Goal: Task Accomplishment & Management: Manage account settings

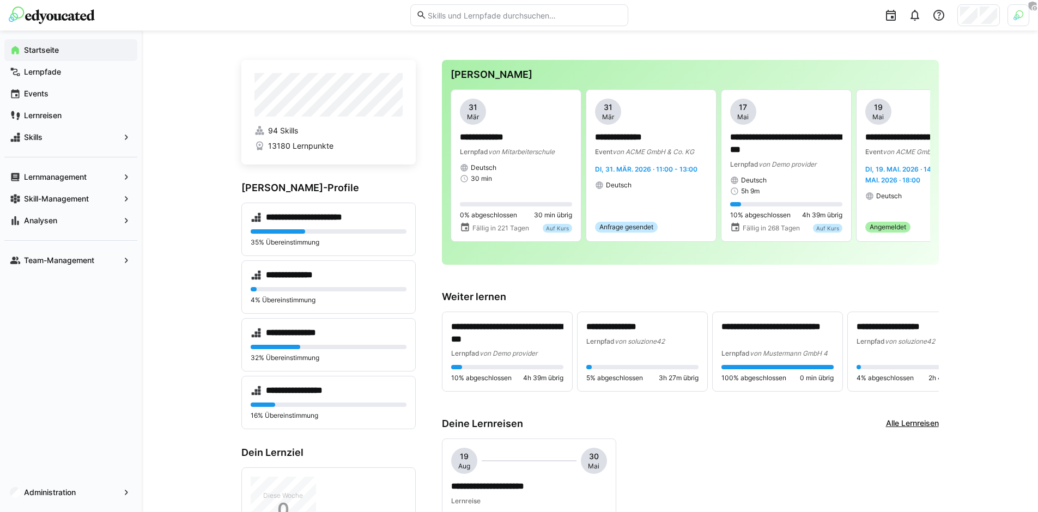
click at [1014, 17] on img at bounding box center [1019, 15] width 10 height 10
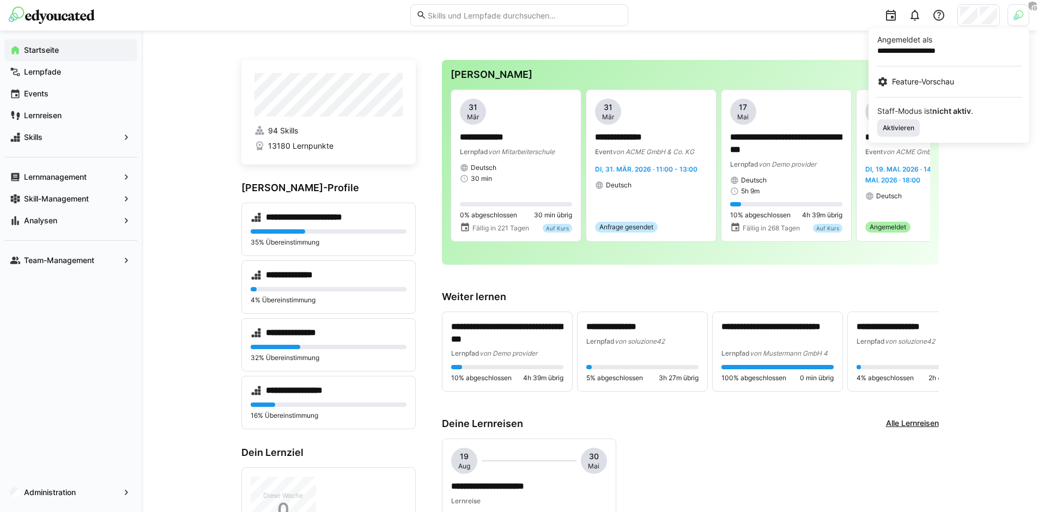
click at [903, 126] on span "Aktivieren" at bounding box center [899, 128] width 34 height 9
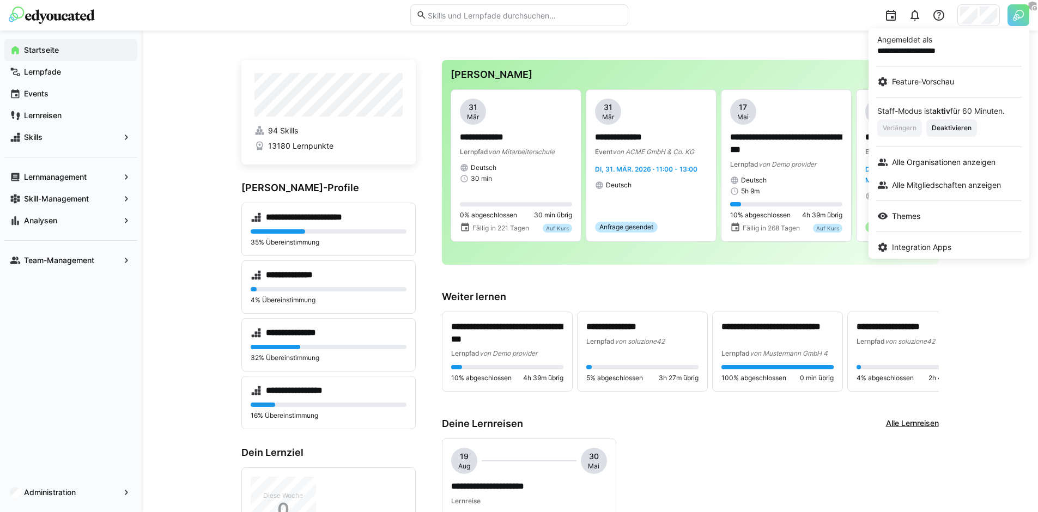
click at [978, 17] on div at bounding box center [519, 256] width 1038 height 512
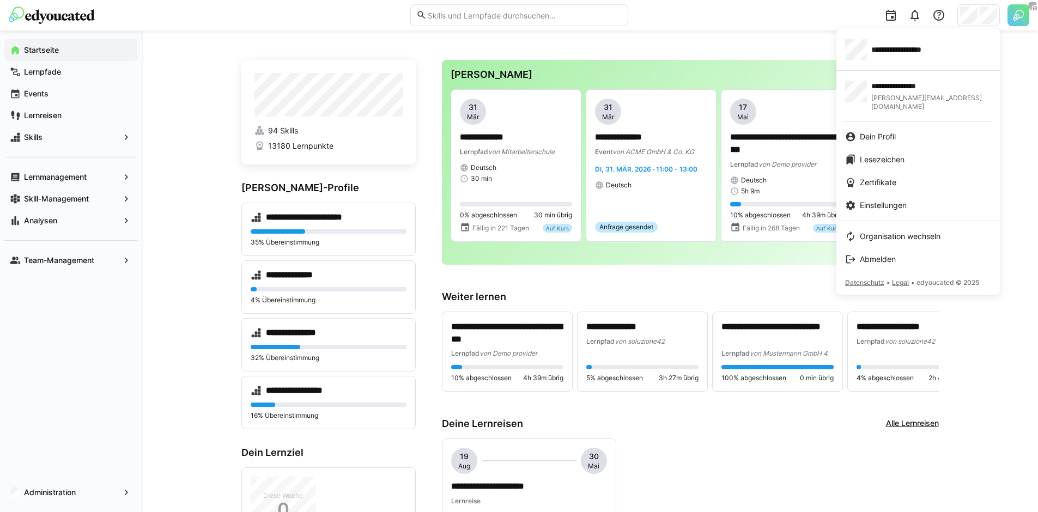
click at [1024, 21] on div at bounding box center [519, 256] width 1038 height 512
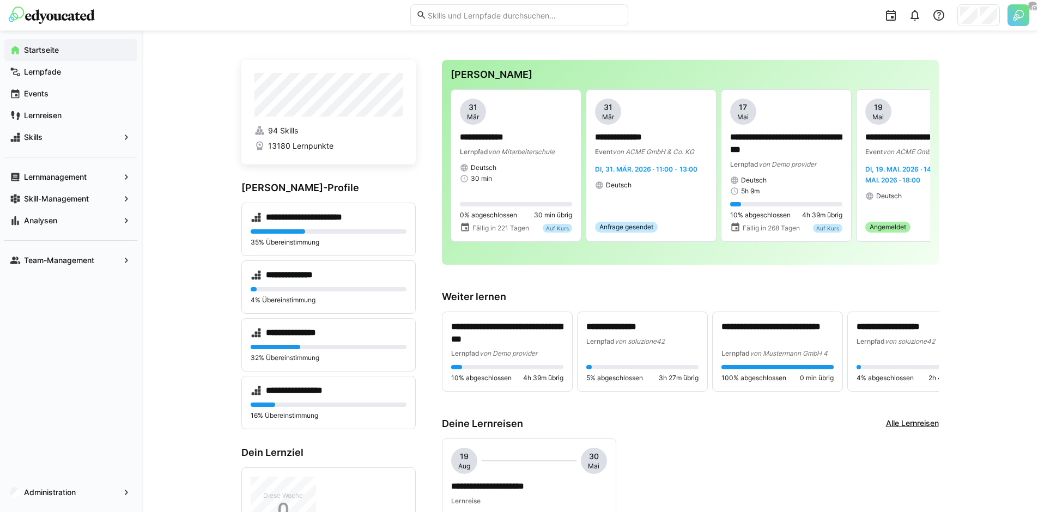
click at [1021, 19] on img at bounding box center [1019, 15] width 22 height 22
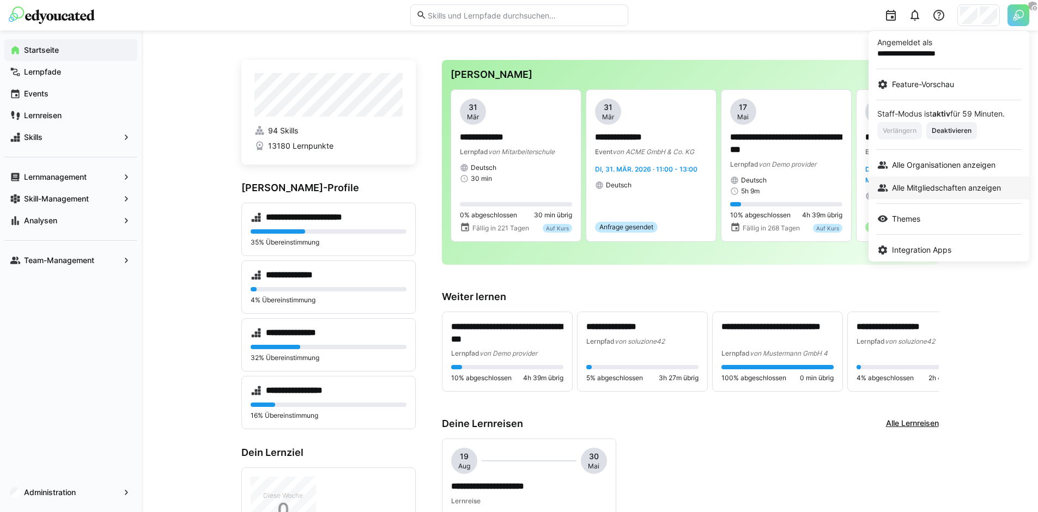
click at [913, 180] on link "Alle Mitgliedschaften anzeigen" at bounding box center [949, 188] width 161 height 23
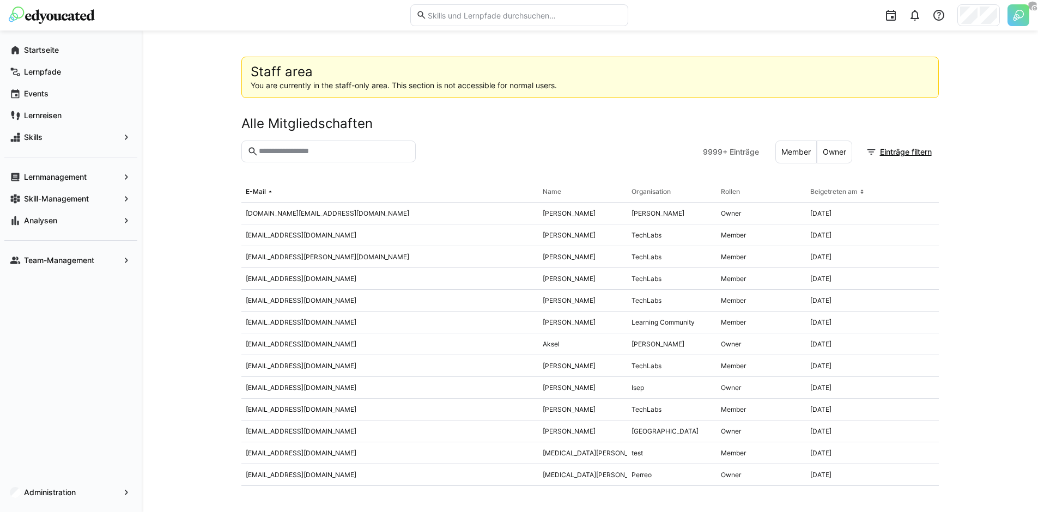
click at [1021, 15] on img at bounding box center [1019, 15] width 22 height 22
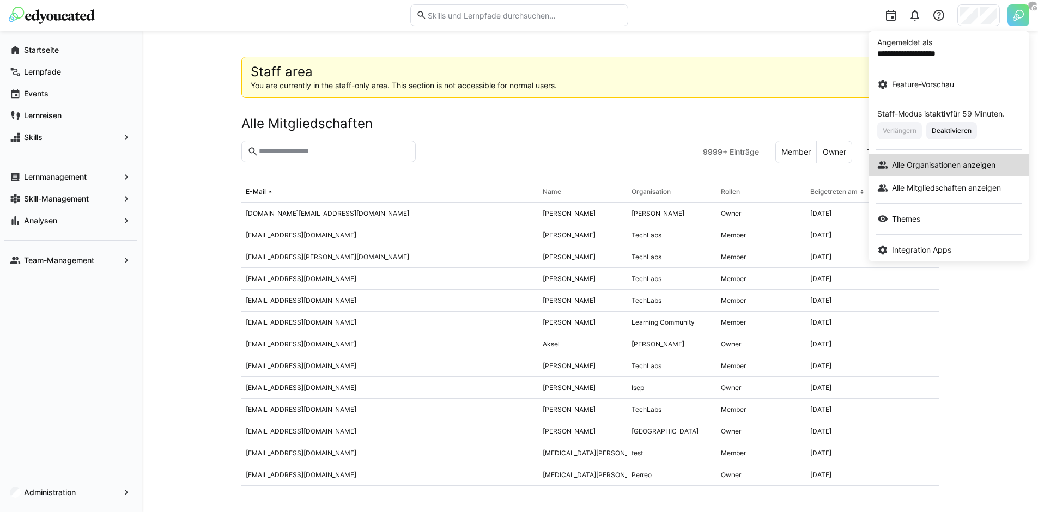
click at [932, 162] on span "Alle Organisationen anzeigen" at bounding box center [944, 165] width 104 height 11
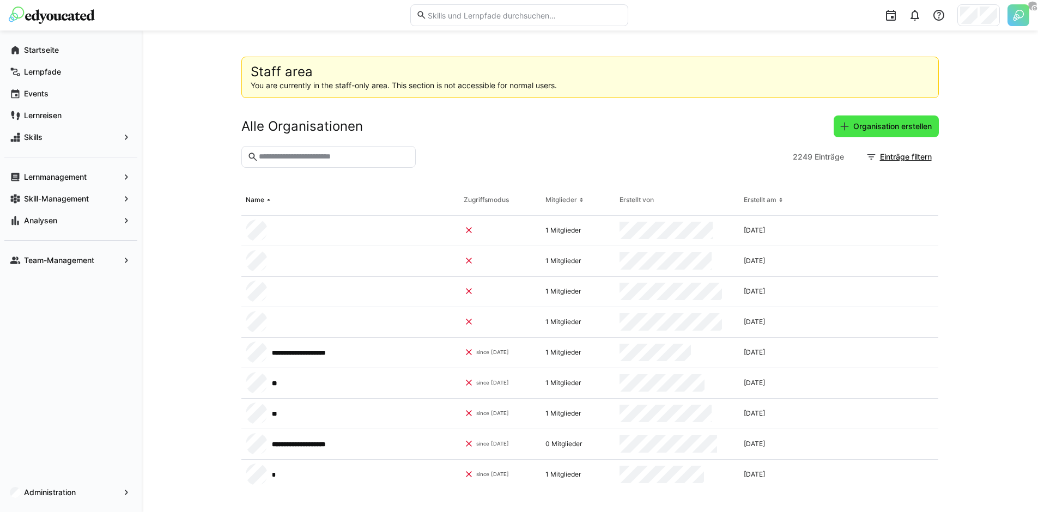
click at [878, 129] on span "Organisation erstellen" at bounding box center [893, 126] width 82 height 11
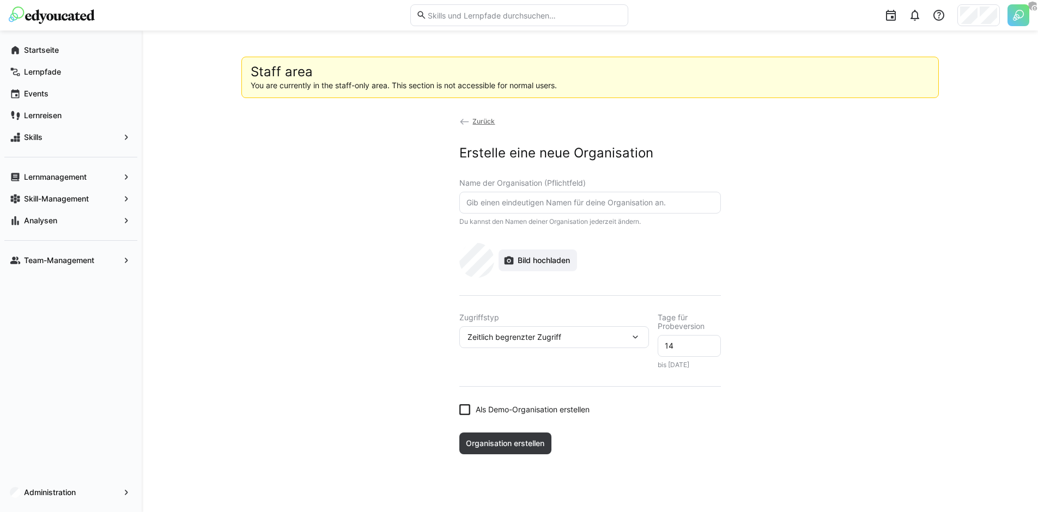
click at [554, 208] on eds-input at bounding box center [590, 203] width 262 height 22
type input "Jimdo"
click at [544, 259] on span "Bild hochladen" at bounding box center [544, 260] width 56 height 11
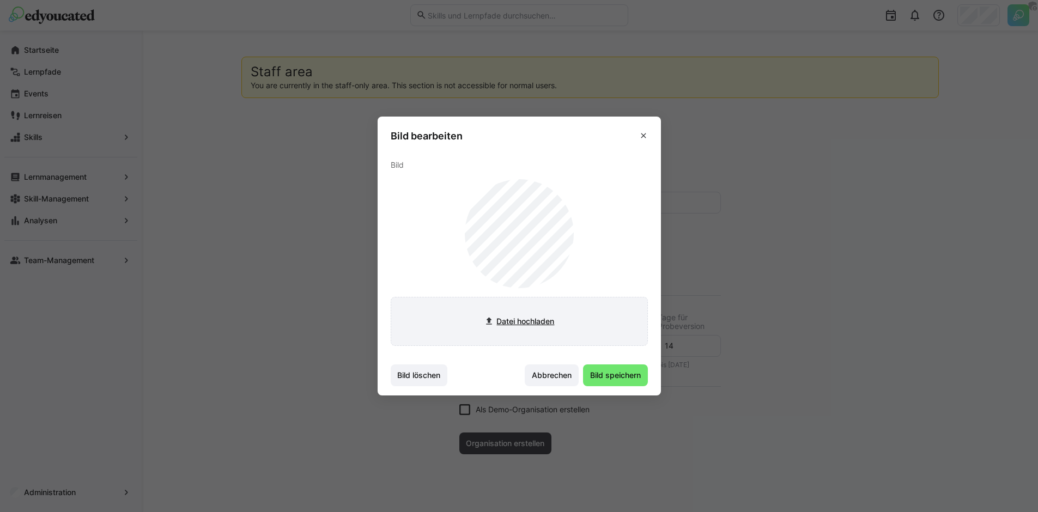
click at [529, 308] on input "file" at bounding box center [519, 322] width 256 height 48
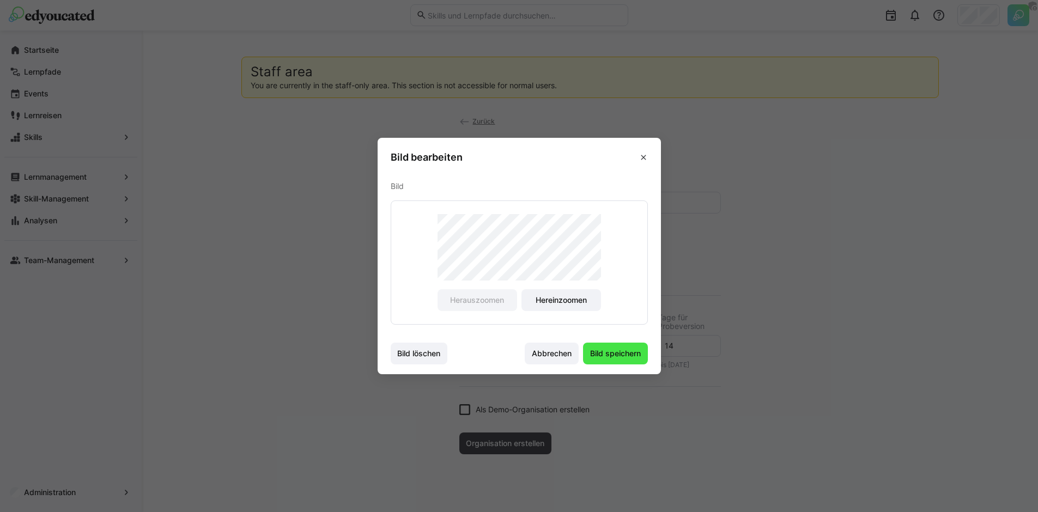
click at [599, 351] on span "Bild speichern" at bounding box center [616, 353] width 54 height 11
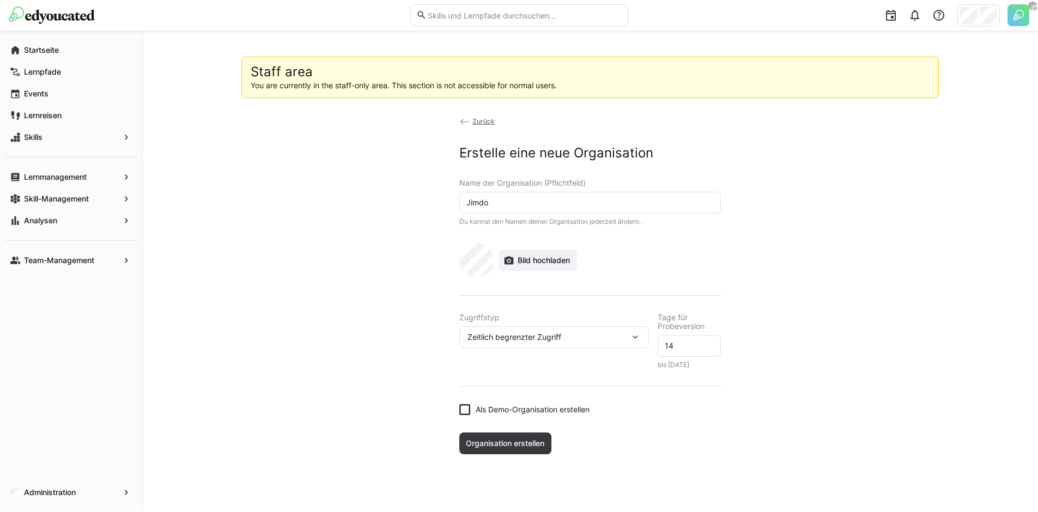
click at [545, 333] on span "Zeitlich begrenzter Zugriff" at bounding box center [515, 337] width 94 height 11
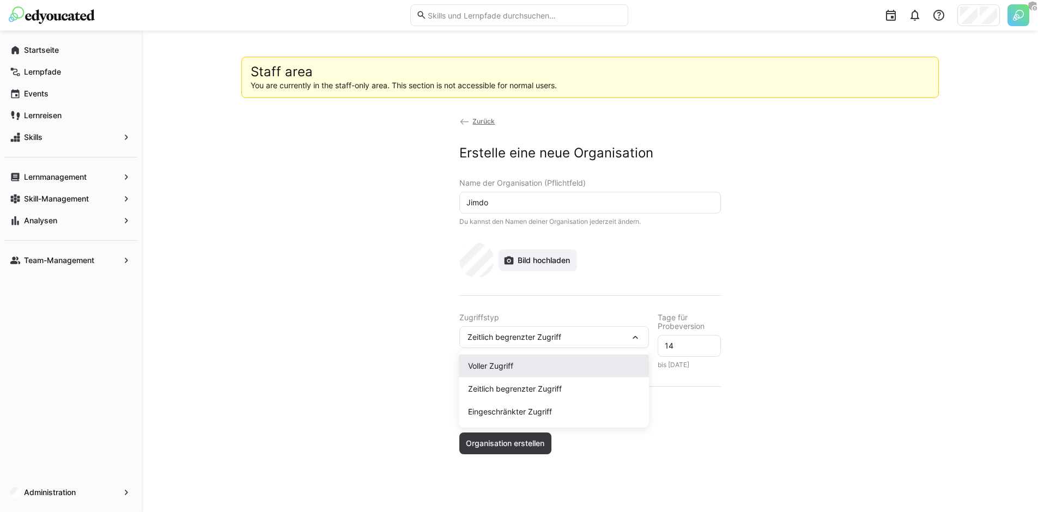
click at [498, 358] on span "Voller Zugriff" at bounding box center [554, 366] width 190 height 23
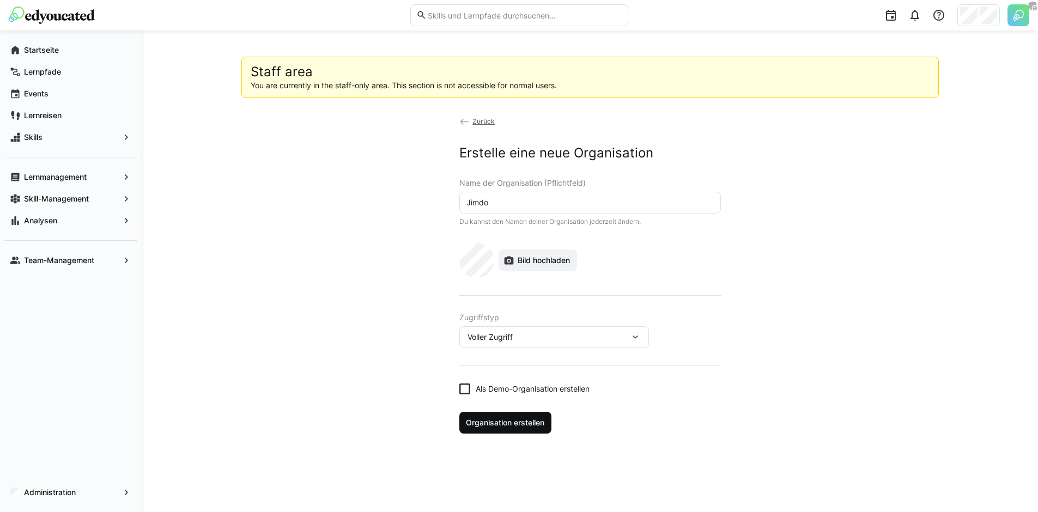
click at [516, 425] on span "Organisation erstellen" at bounding box center [505, 422] width 82 height 11
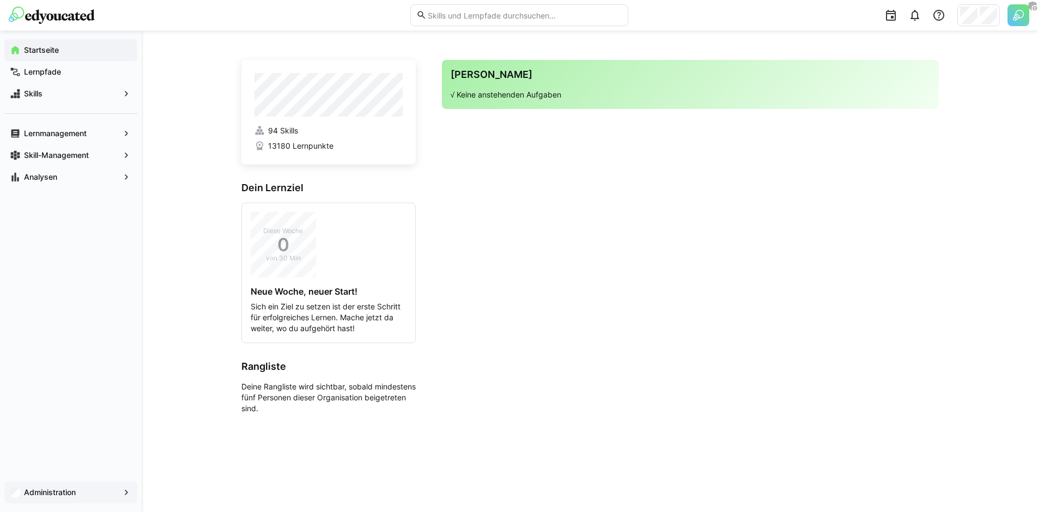
click at [80, 491] on span "Administration" at bounding box center [70, 492] width 97 height 11
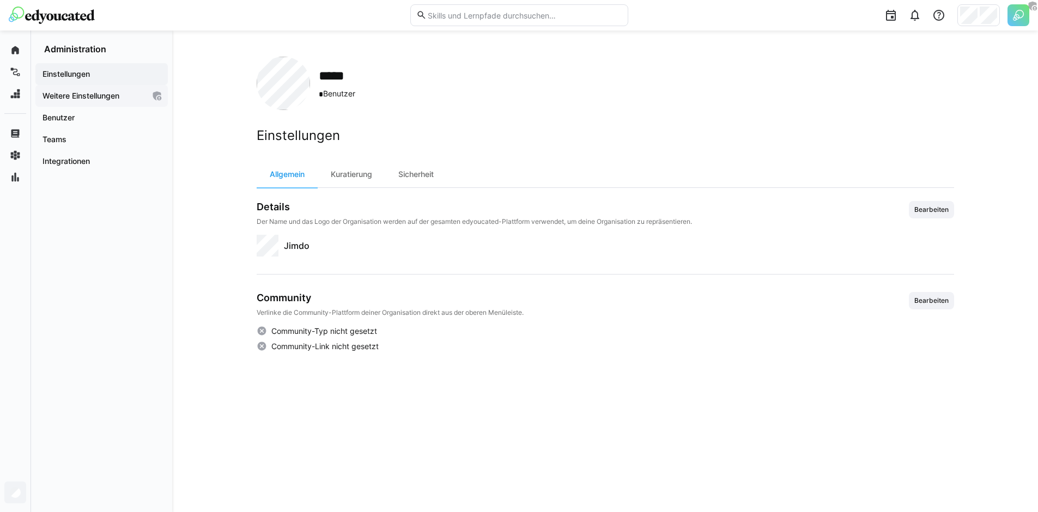
click at [134, 100] on span "Weitere Einstellungen" at bounding box center [93, 95] width 104 height 11
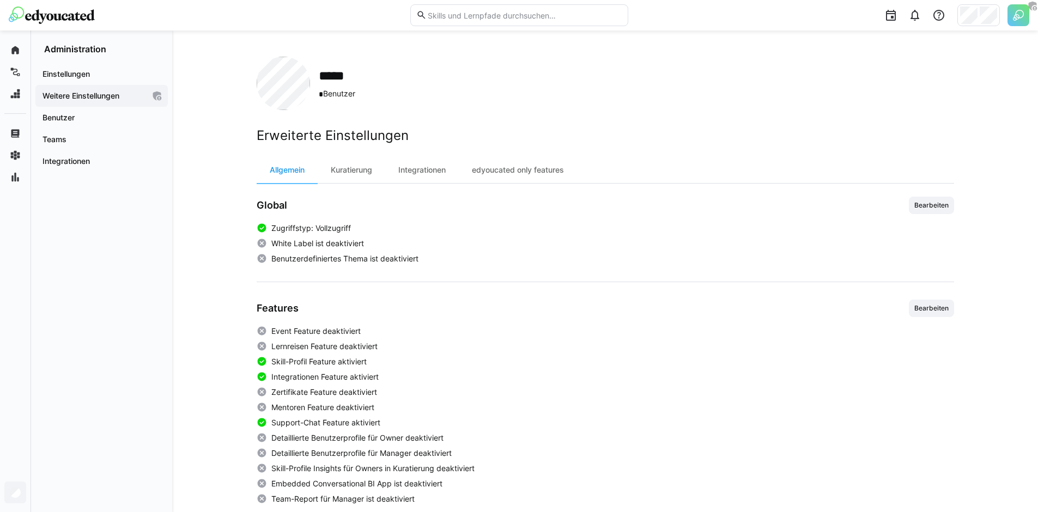
click at [1005, 207] on div "***** * Benutzer Erweiterte Einstellungen Allgemein Kuratierung Integrationen e…" at bounding box center [605, 414] width 866 height 767
click at [956, 206] on div "***** * Benutzer Erweiterte Einstellungen Allgemein Kuratierung Integrationen e…" at bounding box center [605, 414] width 866 height 767
click at [937, 208] on span "Bearbeiten" at bounding box center [931, 205] width 37 height 9
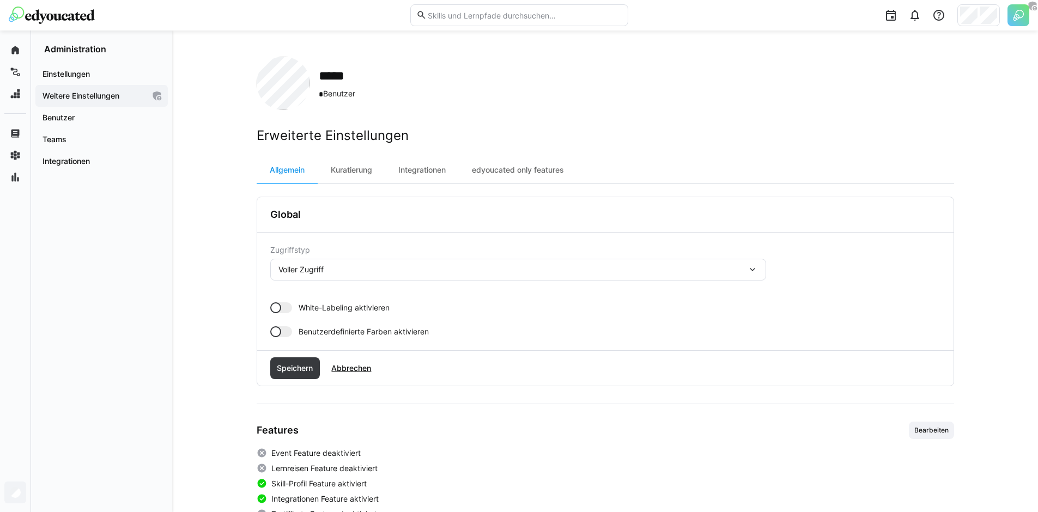
click at [282, 307] on div at bounding box center [281, 307] width 22 height 11
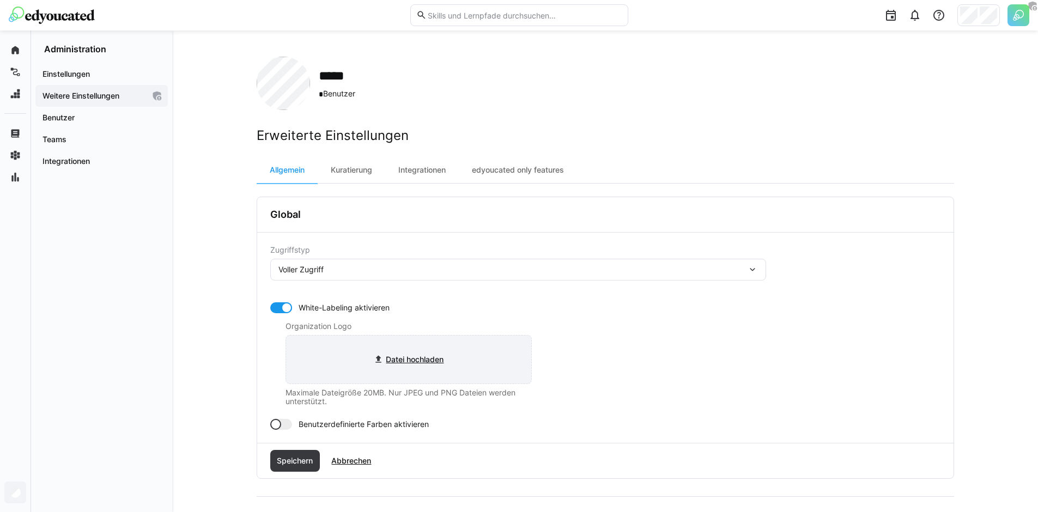
click at [411, 373] on input "file" at bounding box center [408, 360] width 245 height 48
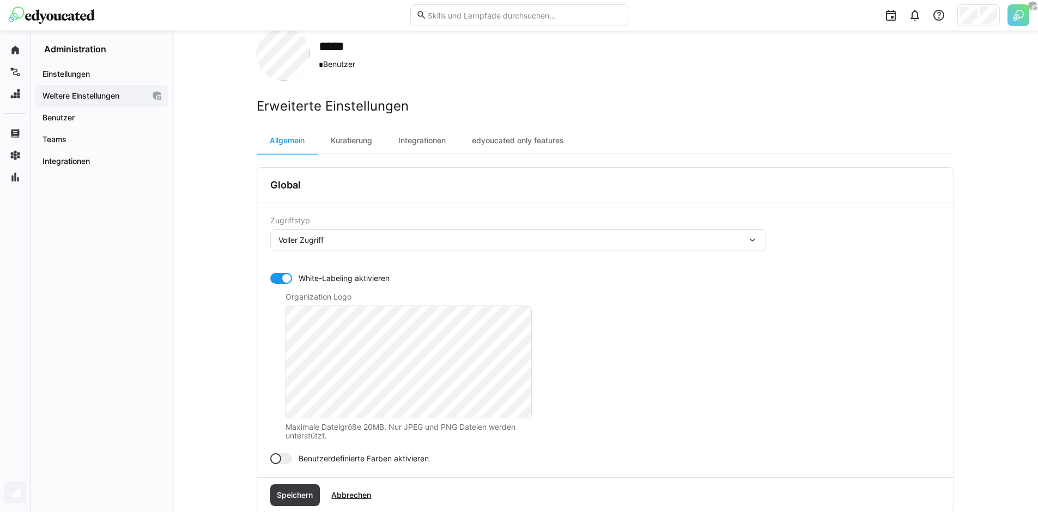
scroll to position [93, 0]
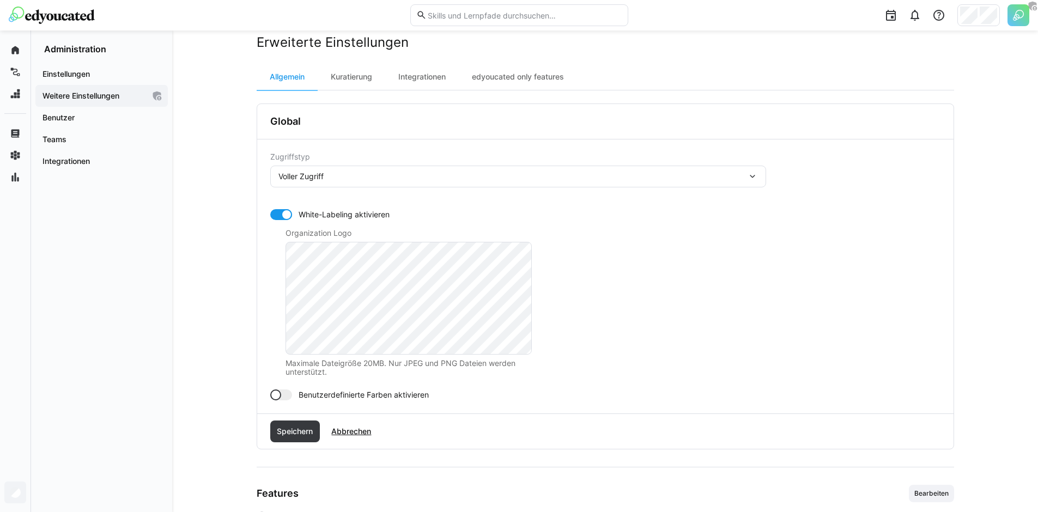
click at [280, 394] on div at bounding box center [275, 395] width 11 height 11
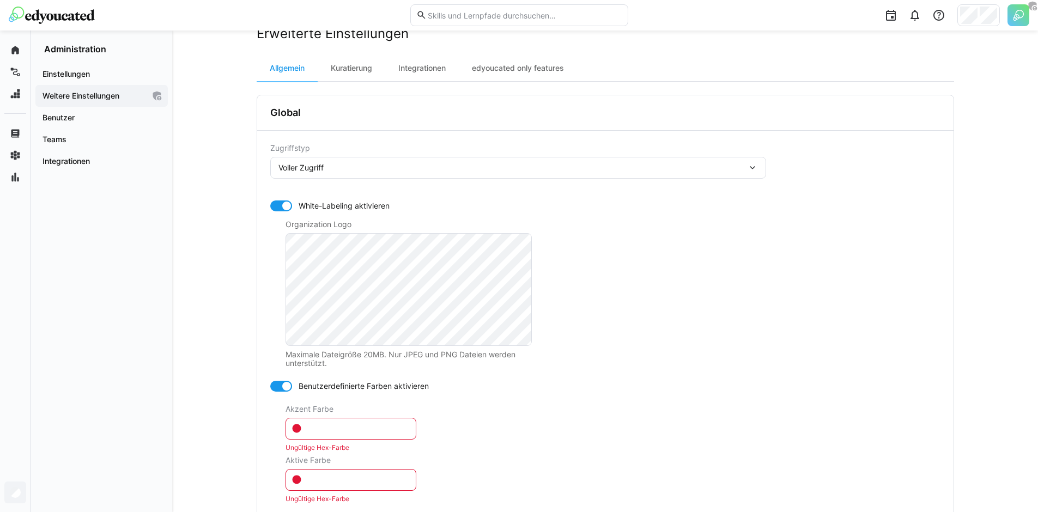
scroll to position [288, 0]
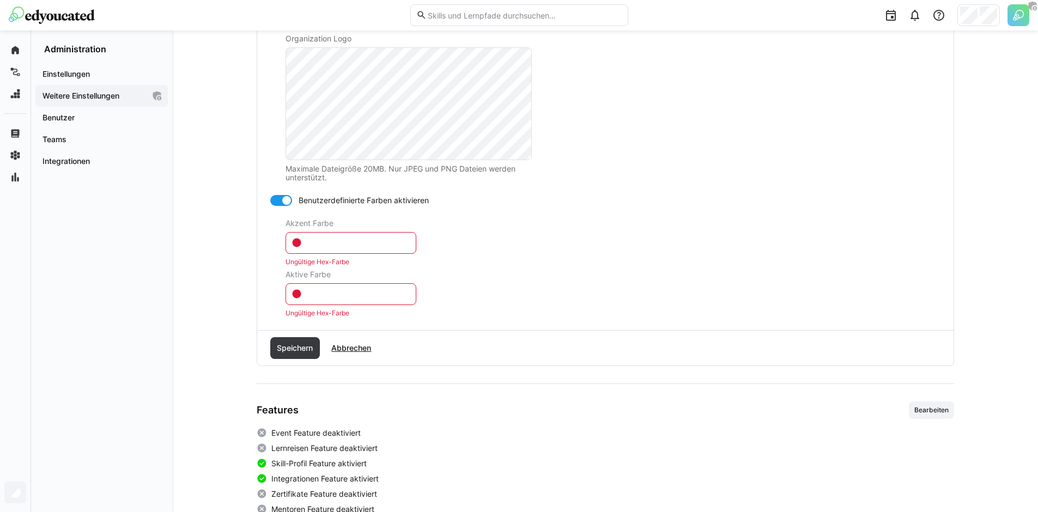
click at [347, 277] on div "Aktive Farbe" at bounding box center [613, 274] width 655 height 9
click at [353, 244] on input "text" at bounding box center [356, 243] width 108 height 10
click at [387, 308] on eds-form-field "Aktive Farbe Ungültige Hex-Farbe" at bounding box center [613, 293] width 655 height 47
click at [361, 249] on eds-input at bounding box center [351, 243] width 131 height 22
click at [362, 243] on input "text" at bounding box center [356, 243] width 108 height 10
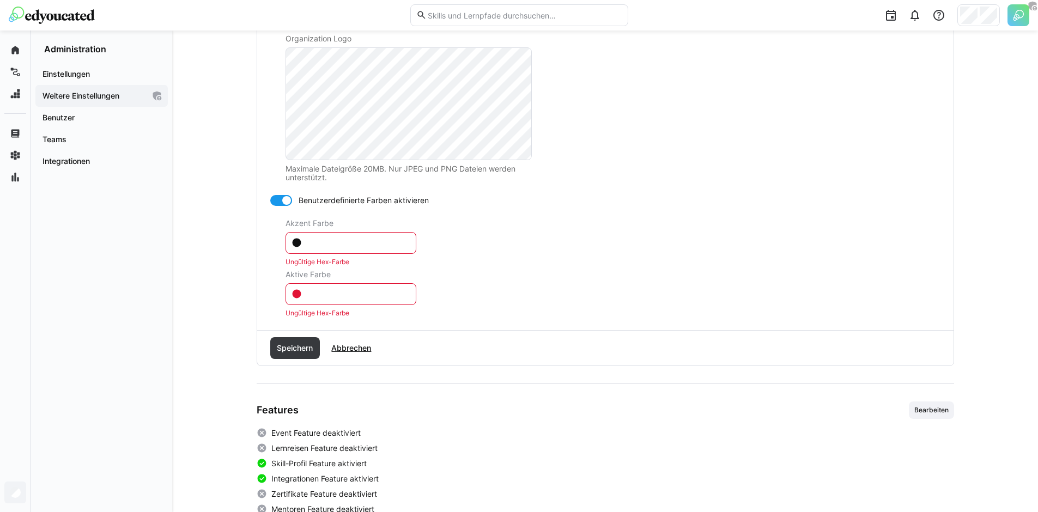
paste input "#010334"
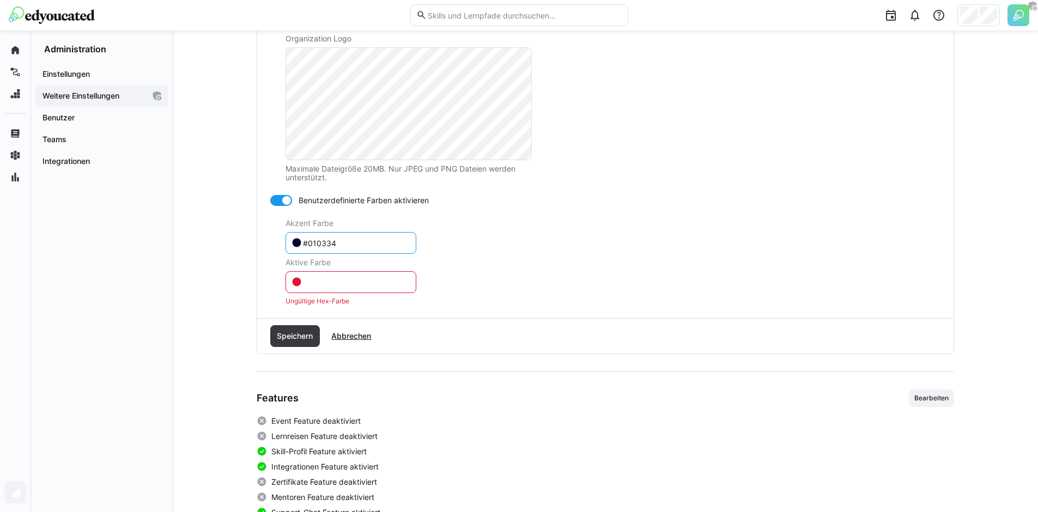
type input "#010334"
click at [518, 250] on eds-form-field "Akzent Farbe #010334" at bounding box center [613, 236] width 655 height 35
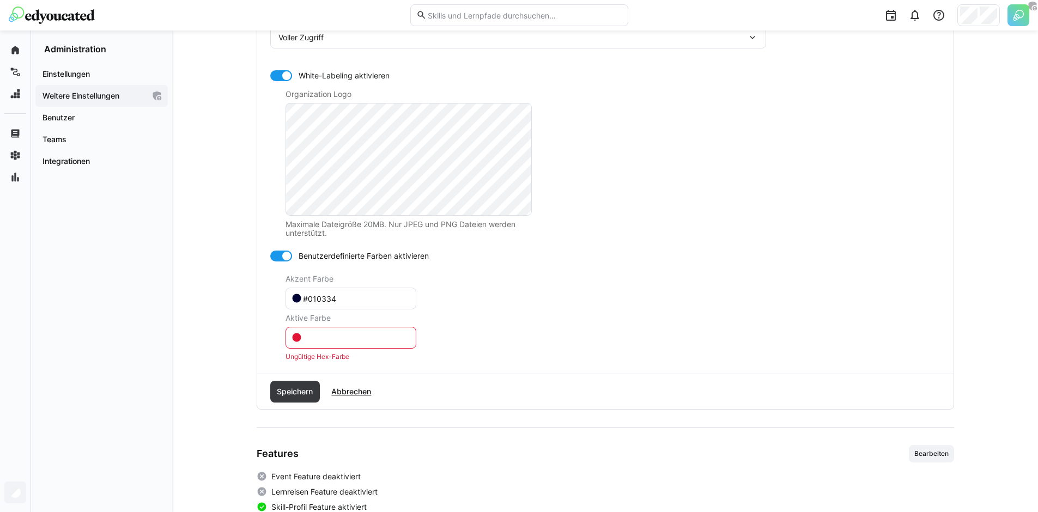
scroll to position [230, 0]
click at [345, 329] on eds-input at bounding box center [351, 340] width 131 height 22
click at [341, 341] on input "text" at bounding box center [356, 340] width 108 height 10
paste input "#010334"
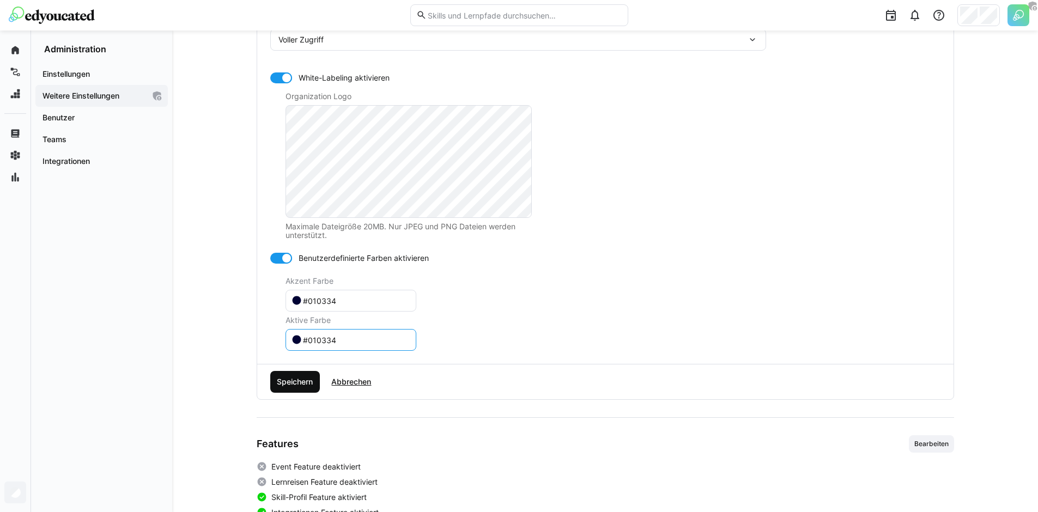
type input "#010334"
click at [300, 383] on span "Speichern" at bounding box center [294, 382] width 39 height 11
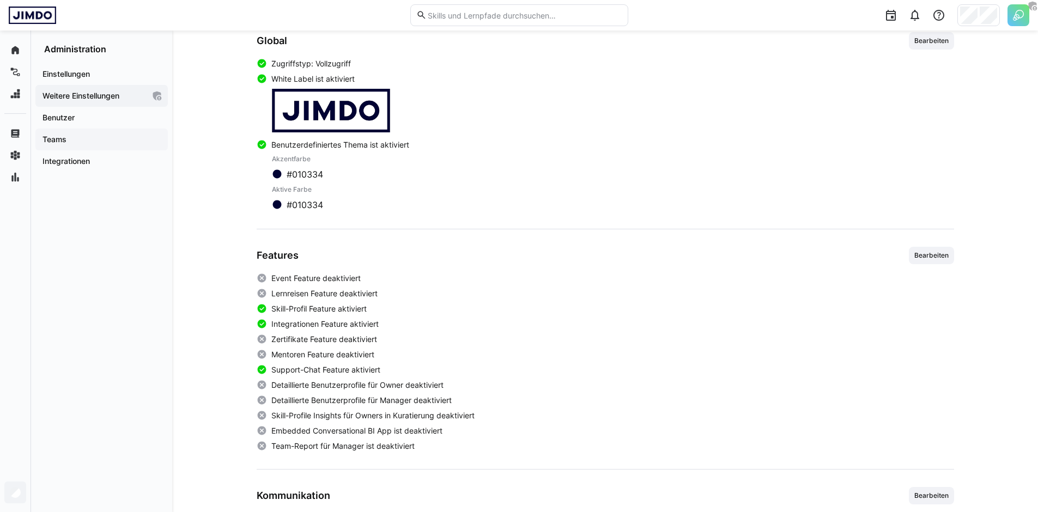
scroll to position [0, 0]
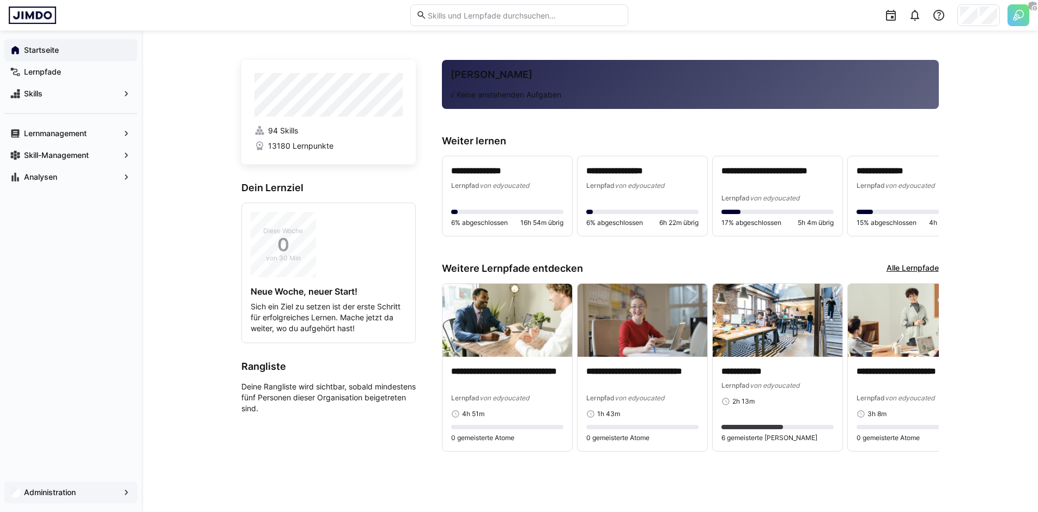
click at [81, 497] on span "Administration" at bounding box center [70, 492] width 97 height 11
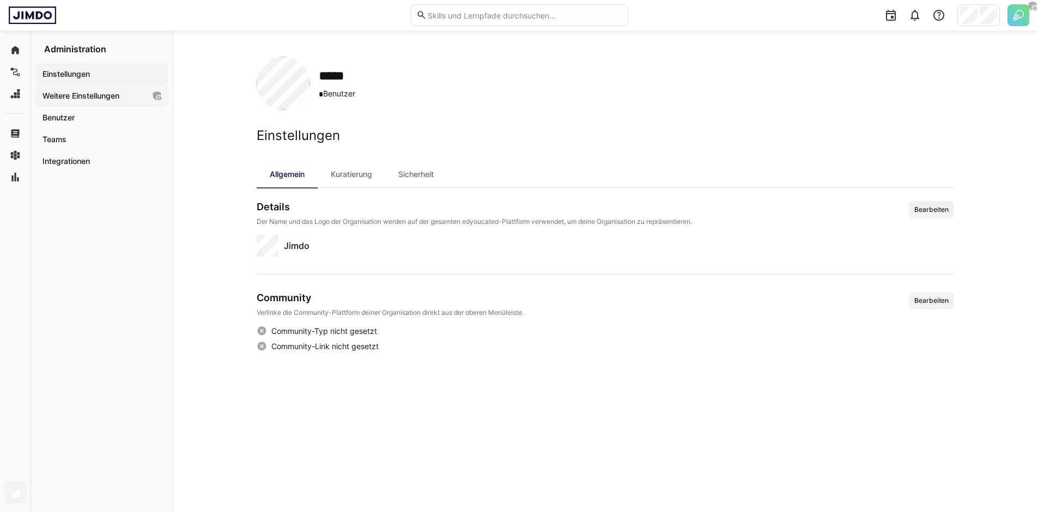
click at [0, 0] on app-navigation-label "Weitere Einstellungen" at bounding box center [0, 0] width 0 height 0
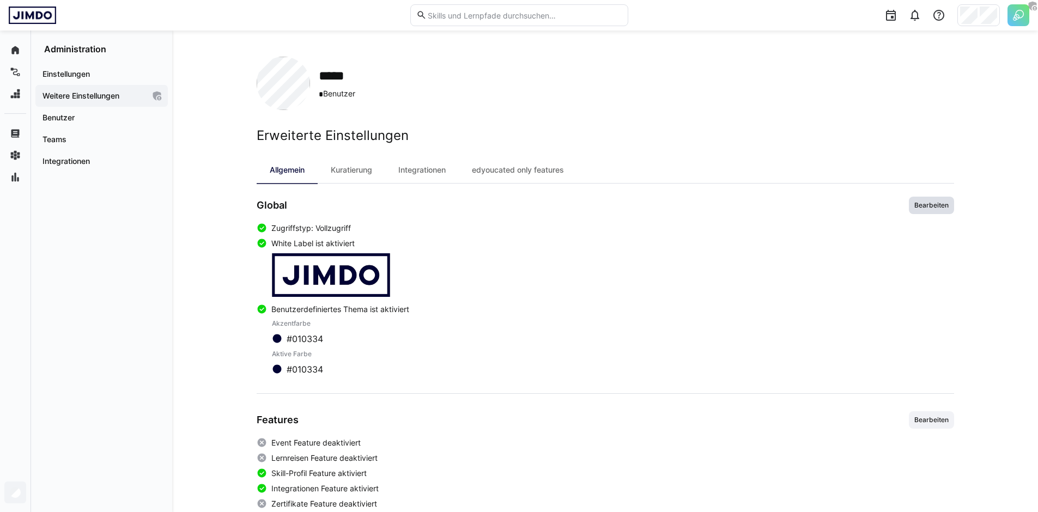
click at [930, 211] on span "Bearbeiten" at bounding box center [931, 205] width 45 height 17
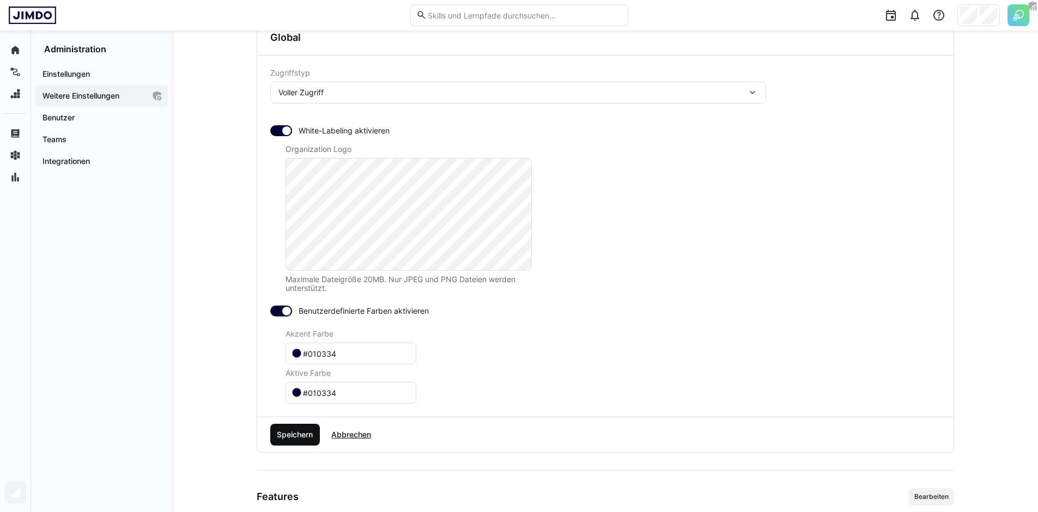
scroll to position [178, 0]
click at [338, 391] on input "#010334" at bounding box center [356, 392] width 108 height 10
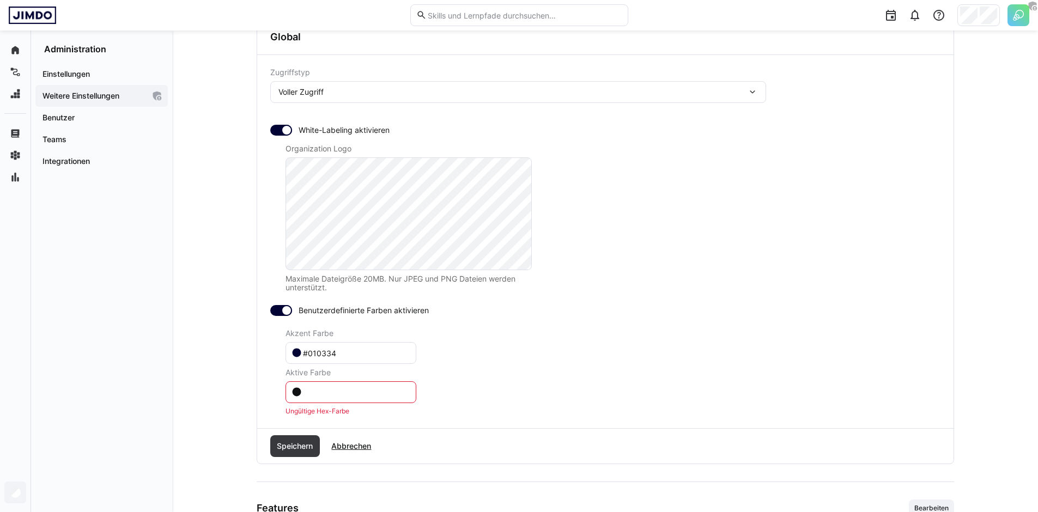
click at [351, 355] on input "#010334" at bounding box center [356, 353] width 108 height 10
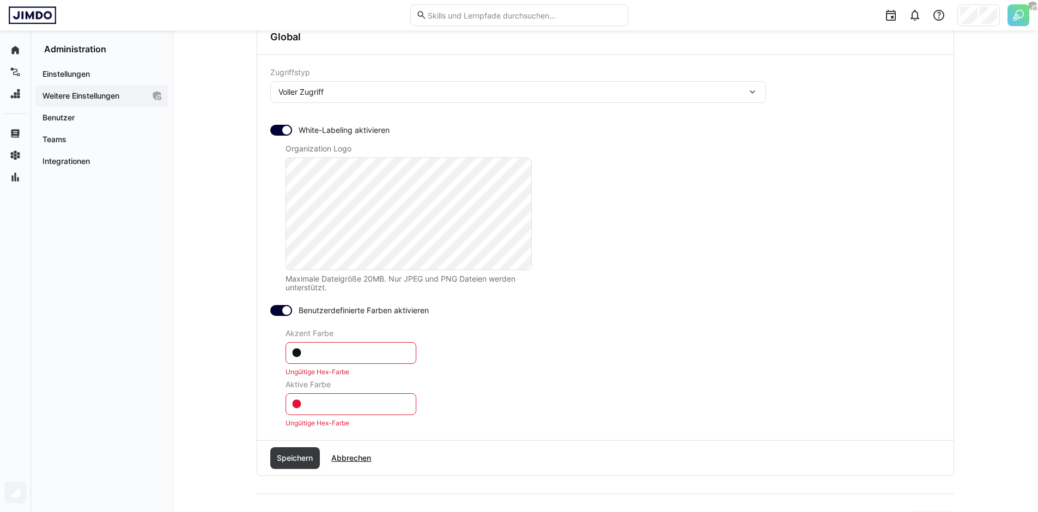
click at [544, 362] on eds-form-field "Akzent Farbe Ungültige Hex-Farbe" at bounding box center [613, 352] width 655 height 47
click at [286, 310] on div at bounding box center [286, 310] width 11 height 11
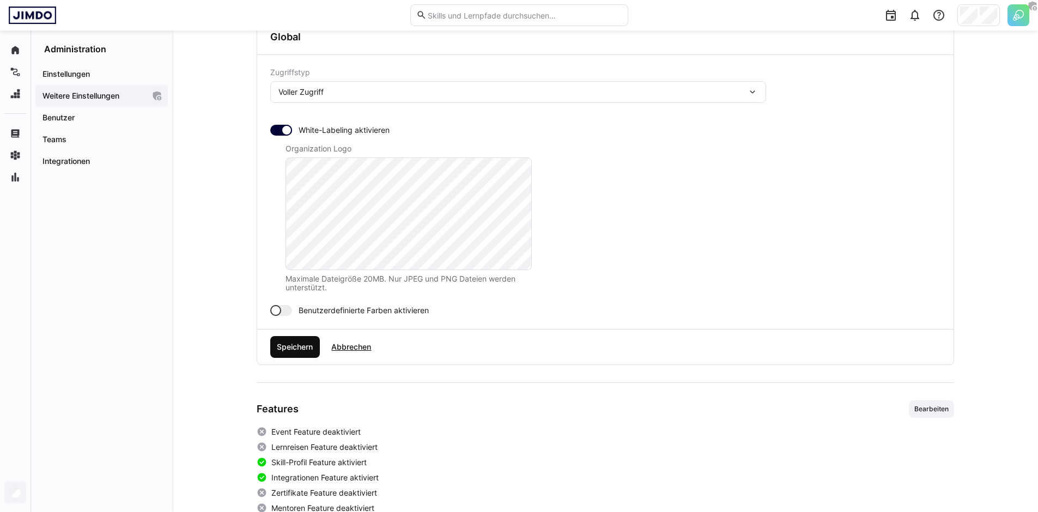
click at [303, 354] on span "Speichern" at bounding box center [295, 347] width 50 height 22
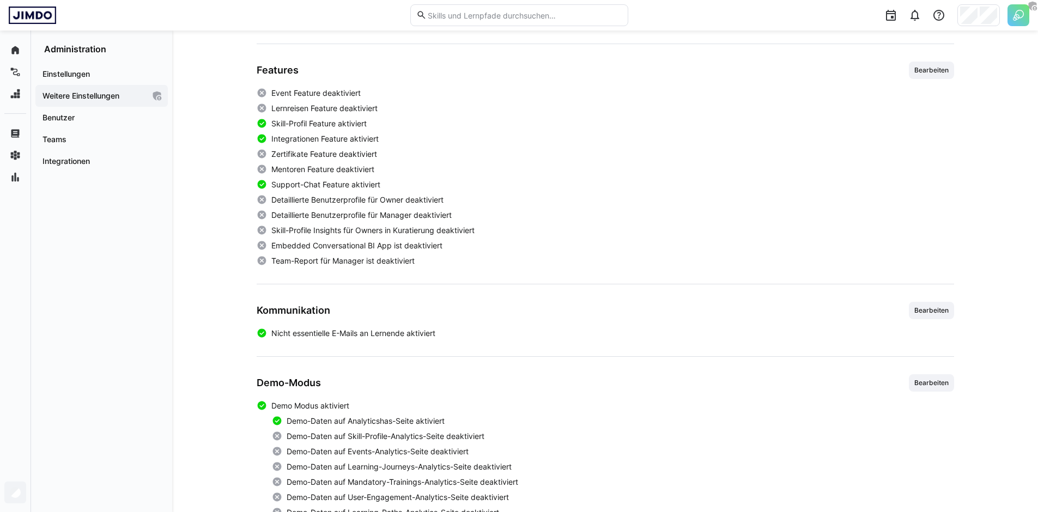
scroll to position [142, 0]
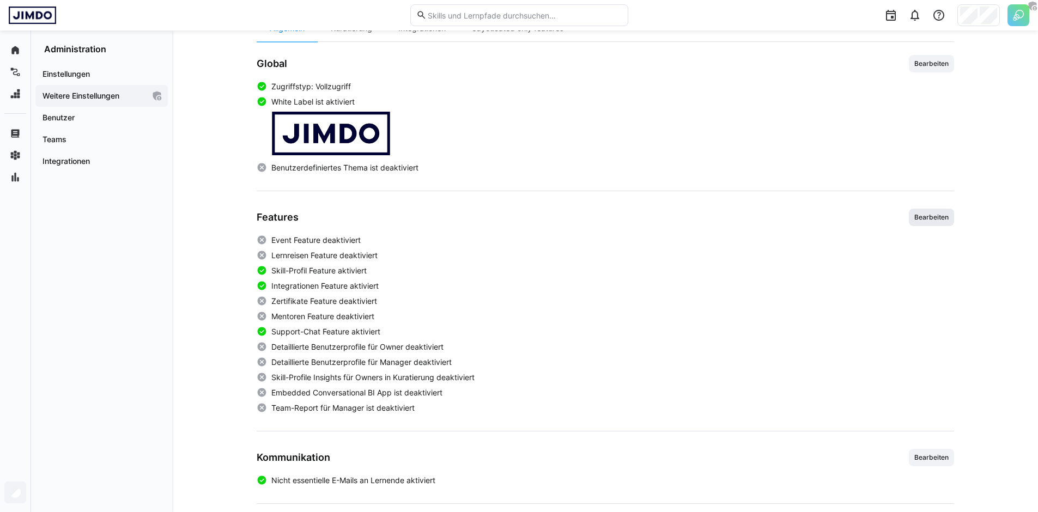
click at [930, 224] on span "Bearbeiten" at bounding box center [931, 217] width 45 height 17
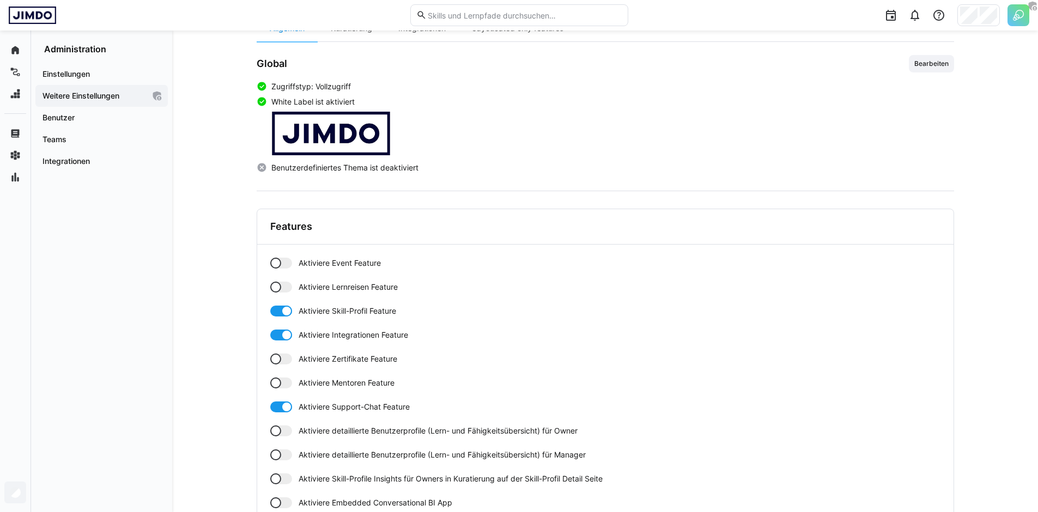
click at [279, 268] on div at bounding box center [281, 263] width 22 height 11
click at [278, 283] on div at bounding box center [275, 287] width 11 height 11
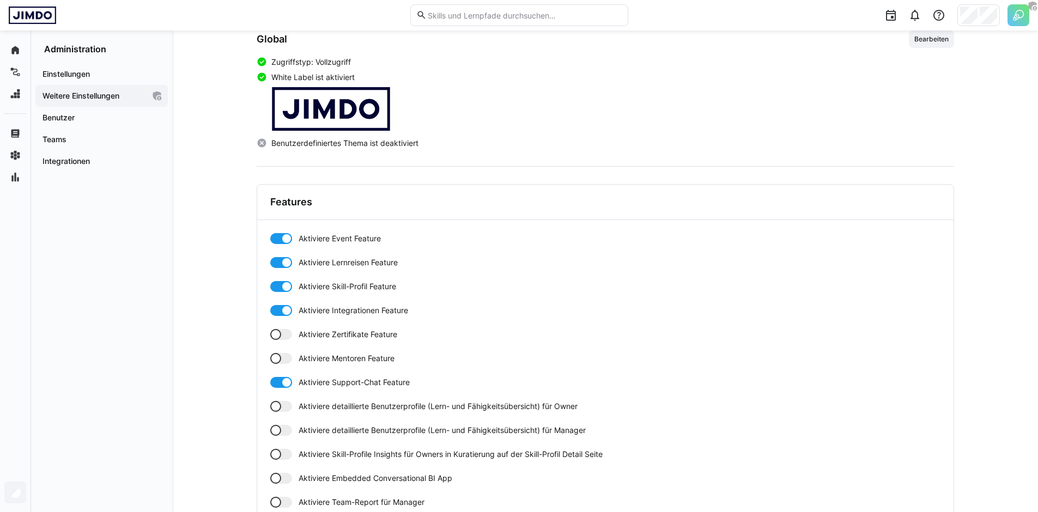
scroll to position [226, 0]
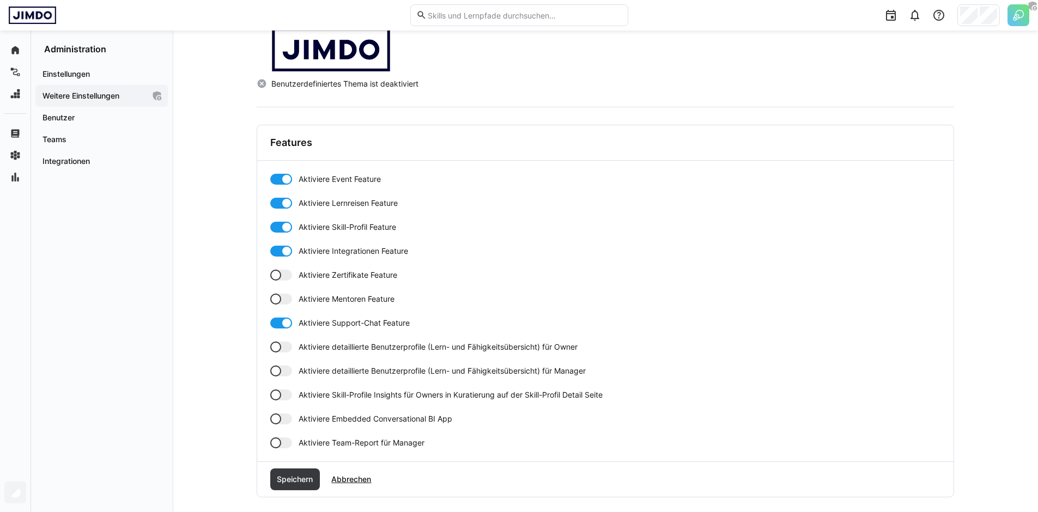
click at [277, 251] on div at bounding box center [281, 251] width 22 height 11
click at [274, 273] on div at bounding box center [275, 275] width 11 height 11
click at [278, 251] on div at bounding box center [275, 251] width 11 height 11
click at [277, 294] on div at bounding box center [275, 299] width 11 height 11
click at [281, 252] on div at bounding box center [286, 251] width 11 height 11
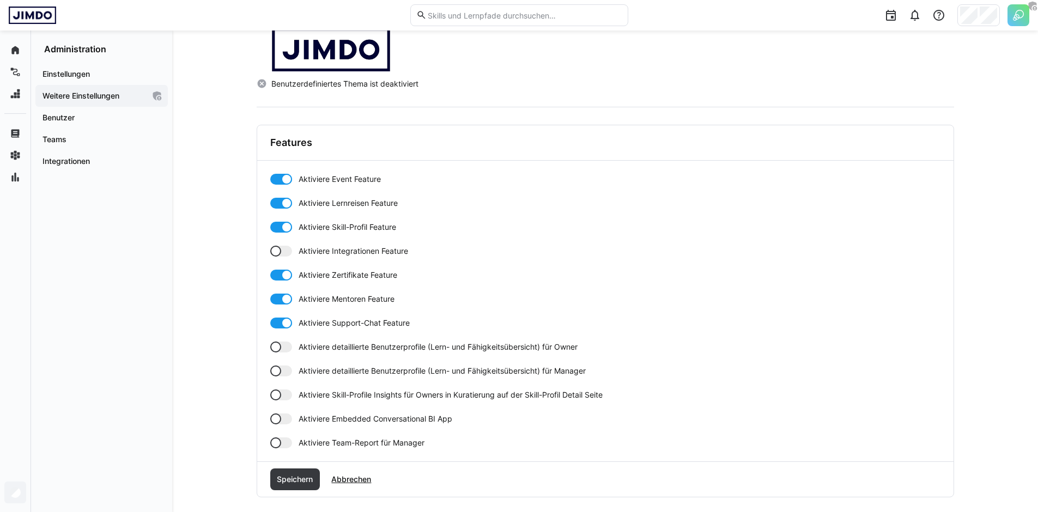
click at [278, 300] on div at bounding box center [281, 299] width 22 height 11
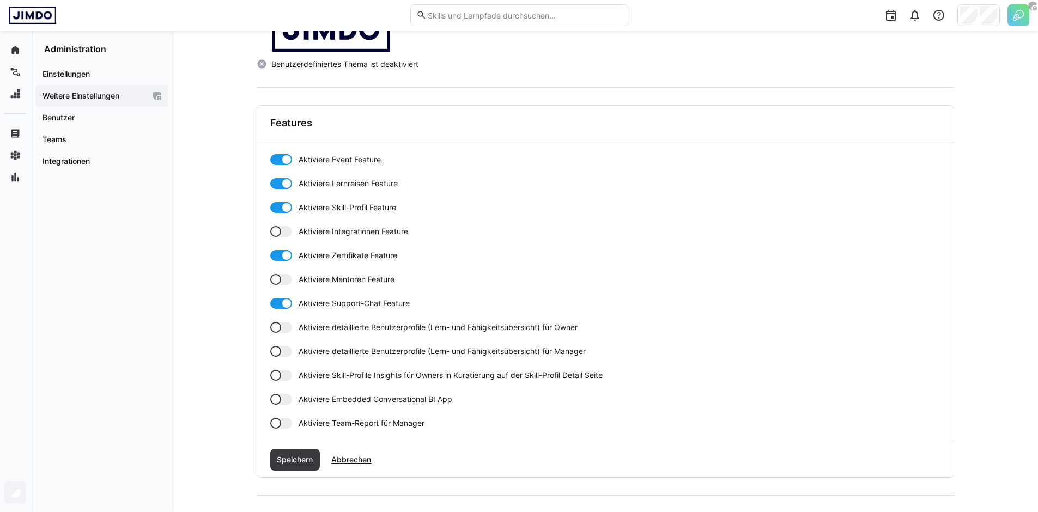
scroll to position [296, 0]
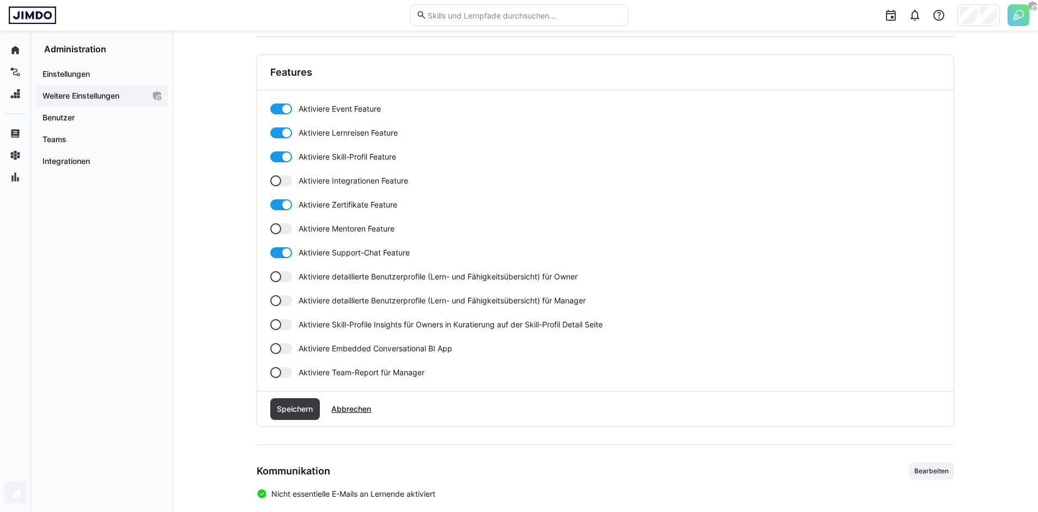
click at [282, 228] on div at bounding box center [281, 228] width 22 height 11
click at [282, 228] on div at bounding box center [286, 228] width 11 height 11
click at [284, 282] on div "Aktiviere Event Feature Aktiviere Lernreisen Feature Aktiviere Skill-Profil Fea…" at bounding box center [605, 241] width 670 height 275
click at [281, 306] on div at bounding box center [281, 300] width 22 height 11
click at [277, 282] on div at bounding box center [281, 276] width 22 height 11
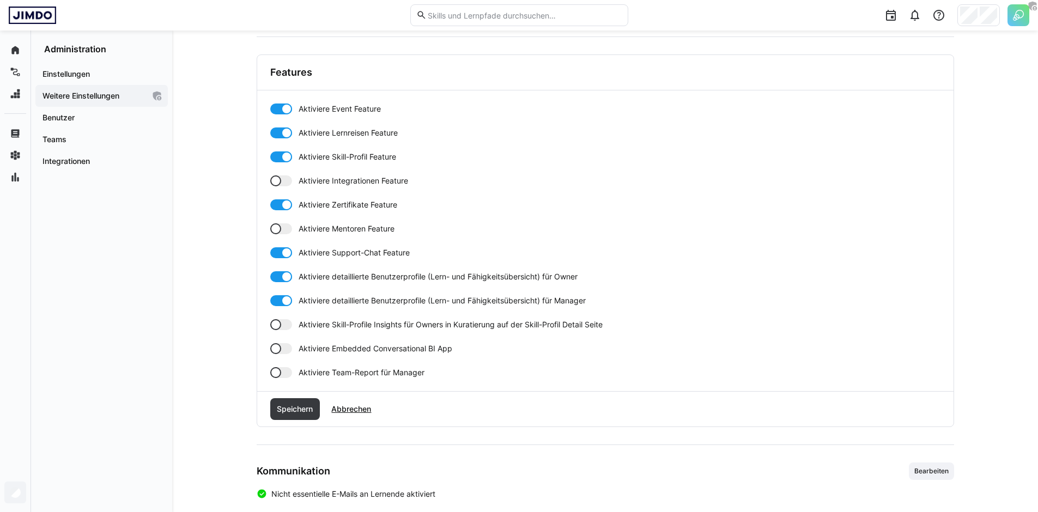
click at [283, 331] on div "Aktiviere Event Feature Aktiviere Lernreisen Feature Aktiviere Skill-Profil Fea…" at bounding box center [605, 241] width 670 height 275
click at [282, 322] on div at bounding box center [281, 324] width 22 height 11
click at [276, 377] on div at bounding box center [275, 372] width 11 height 11
click at [286, 406] on span "Speichern" at bounding box center [294, 409] width 39 height 11
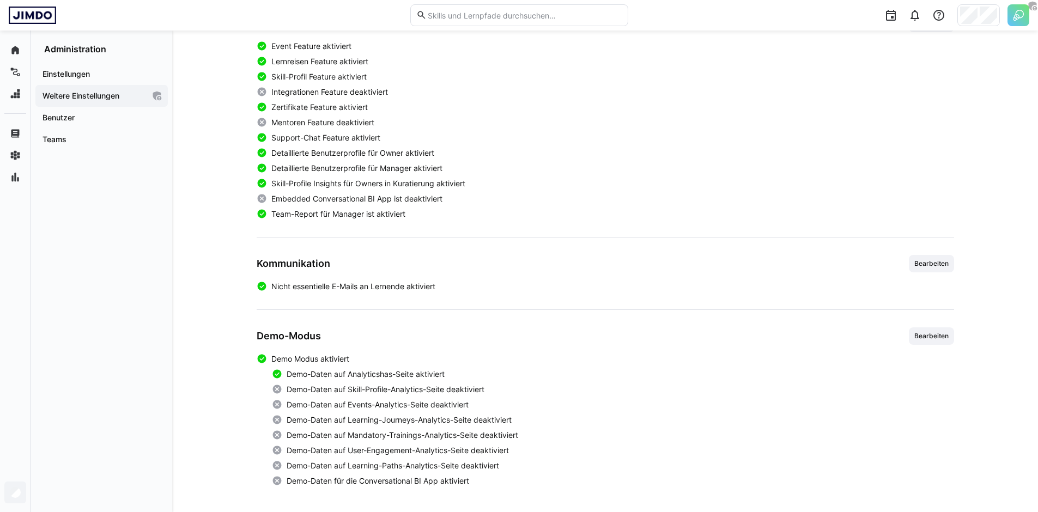
scroll to position [336, 0]
click at [914, 334] on span "Bearbeiten" at bounding box center [931, 335] width 37 height 9
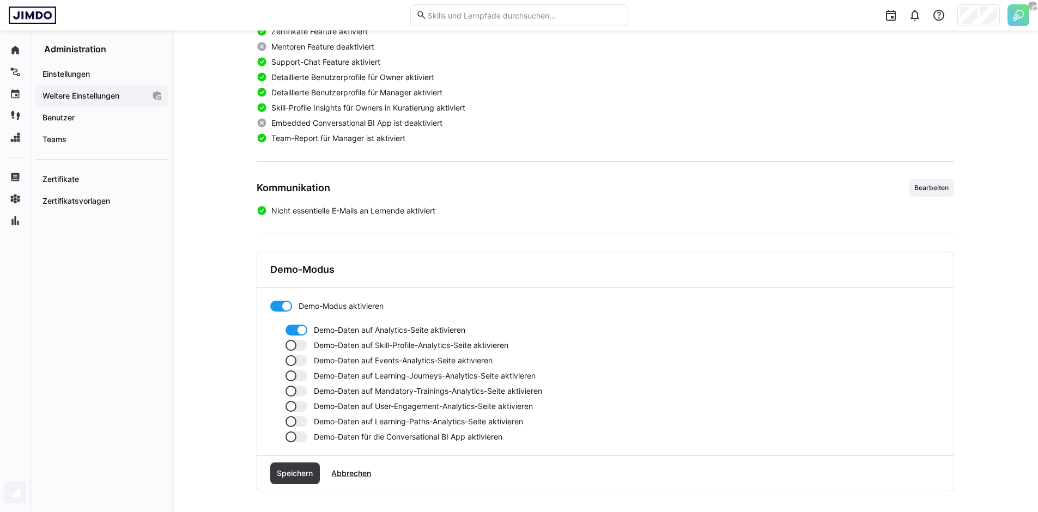
scroll to position [411, 0]
click at [302, 347] on div at bounding box center [297, 345] width 22 height 11
click at [299, 361] on div at bounding box center [297, 360] width 22 height 11
click at [298, 373] on div at bounding box center [297, 376] width 22 height 11
click at [296, 388] on div at bounding box center [297, 391] width 22 height 11
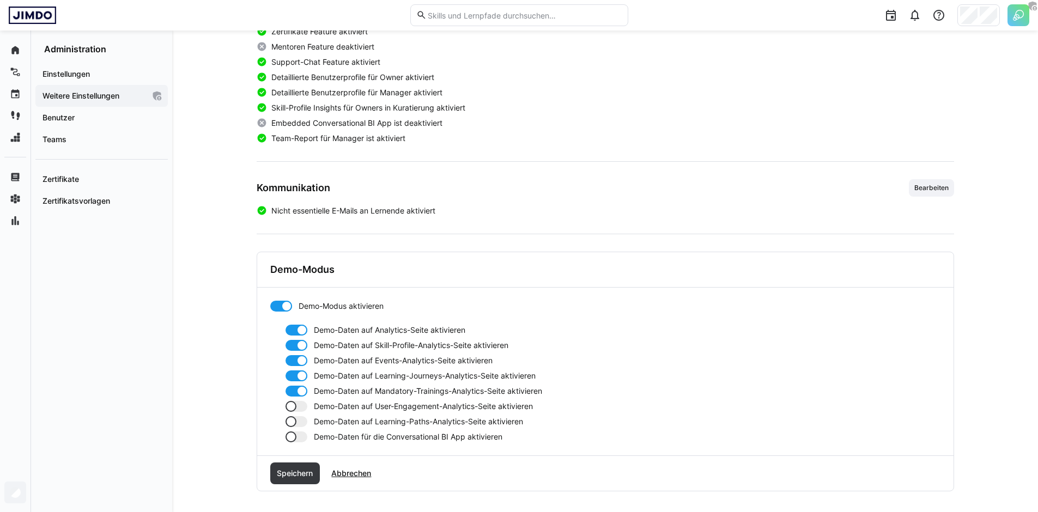
click at [296, 406] on div at bounding box center [297, 406] width 22 height 11
click at [296, 422] on div at bounding box center [291, 421] width 11 height 11
click at [295, 444] on div "Demo-Modus aktivieren Demo-Daten auf Analytics-Seite aktivieren Demo-Daten auf …" at bounding box center [605, 372] width 696 height 168
click at [296, 441] on div at bounding box center [297, 437] width 22 height 11
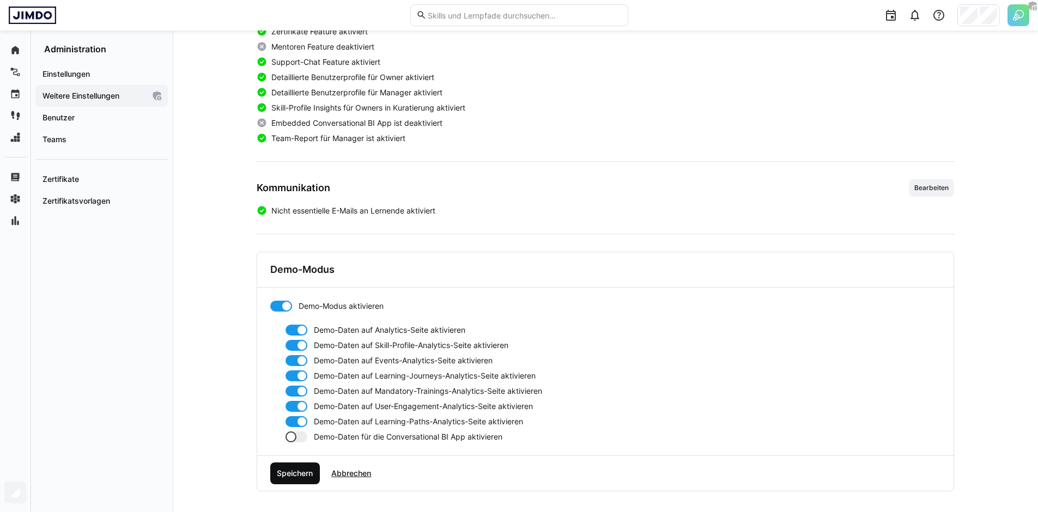
click at [299, 472] on span "Speichern" at bounding box center [294, 473] width 39 height 11
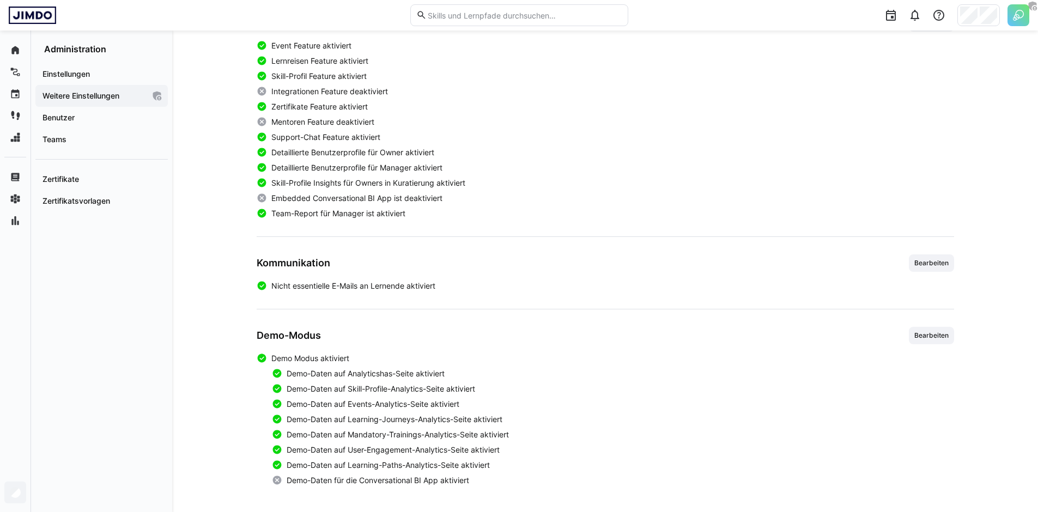
scroll to position [0, 0]
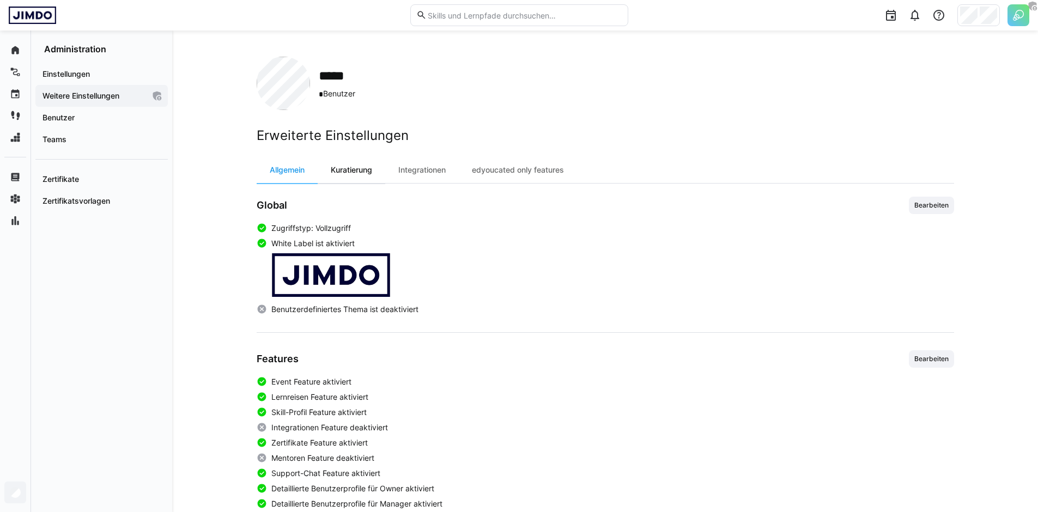
click at [349, 171] on div "Kuratierung" at bounding box center [352, 170] width 68 height 26
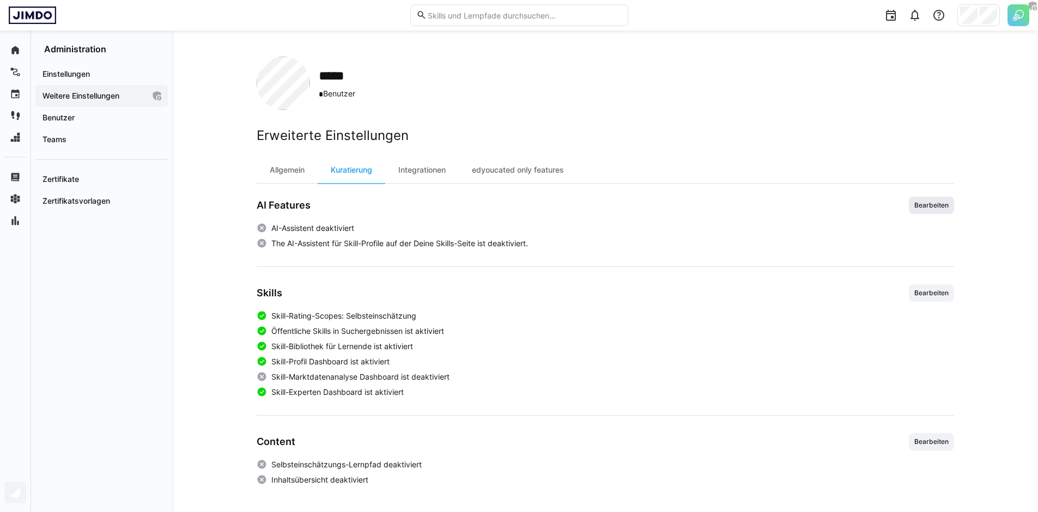
click at [928, 214] on span "Bearbeiten" at bounding box center [931, 205] width 45 height 17
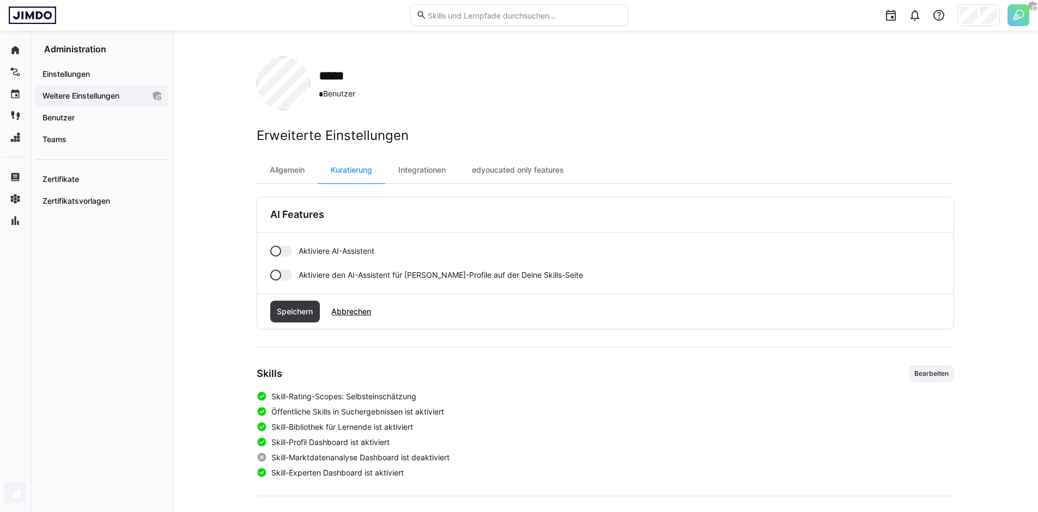
click at [275, 253] on div at bounding box center [275, 251] width 11 height 11
click at [287, 314] on span "Speichern" at bounding box center [294, 311] width 39 height 11
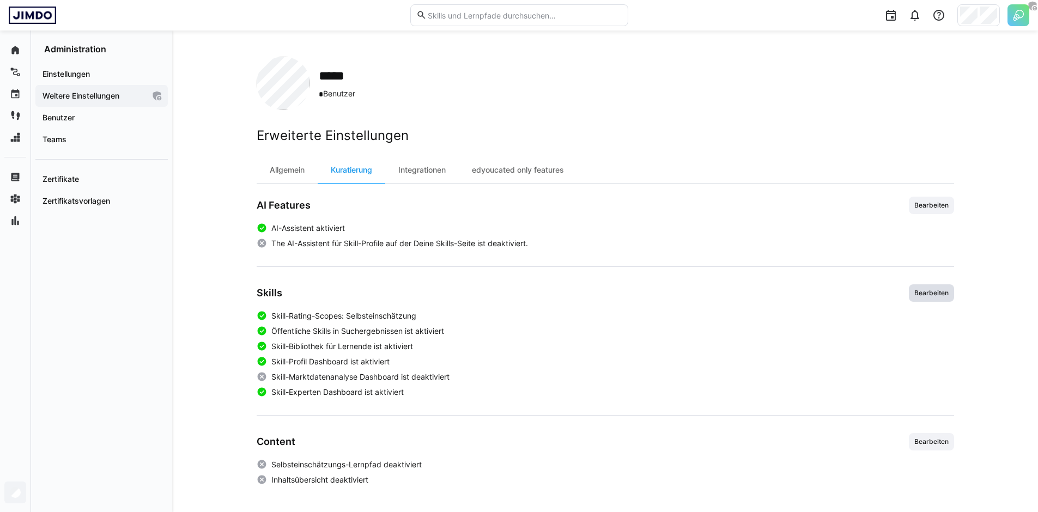
click at [916, 295] on span "Bearbeiten" at bounding box center [931, 293] width 37 height 9
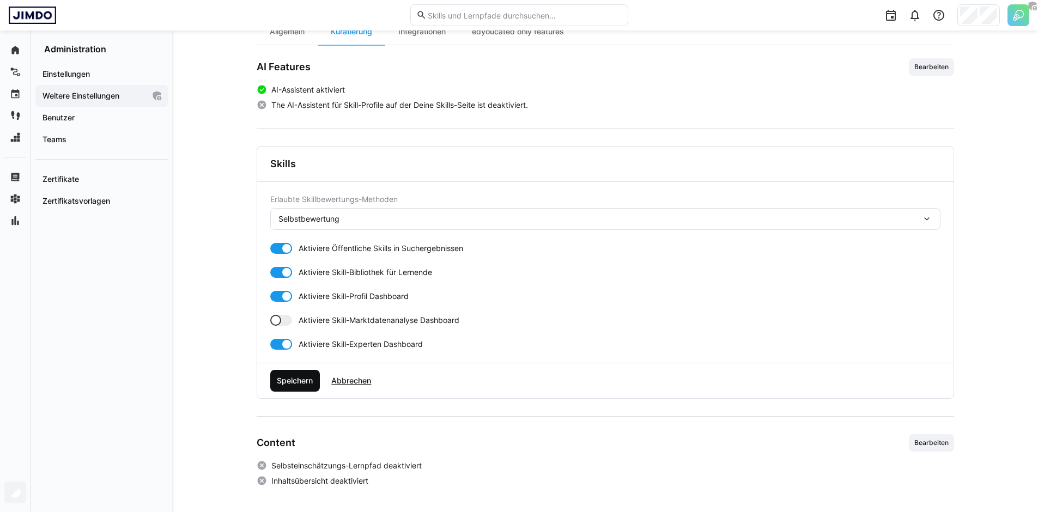
scroll to position [139, 0]
click at [364, 386] on span "Abbrechen" at bounding box center [351, 380] width 54 height 22
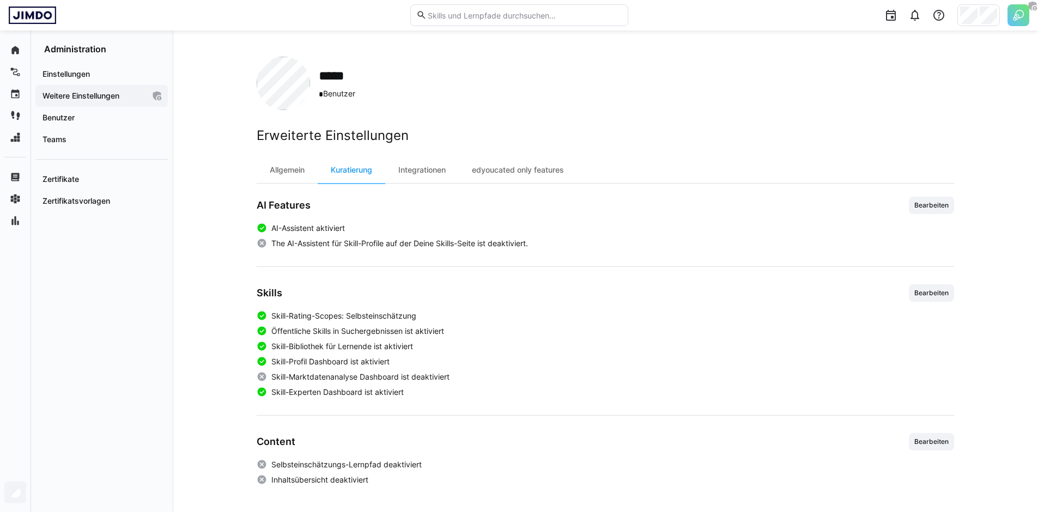
scroll to position [0, 0]
click at [932, 443] on span "Bearbeiten" at bounding box center [931, 442] width 37 height 9
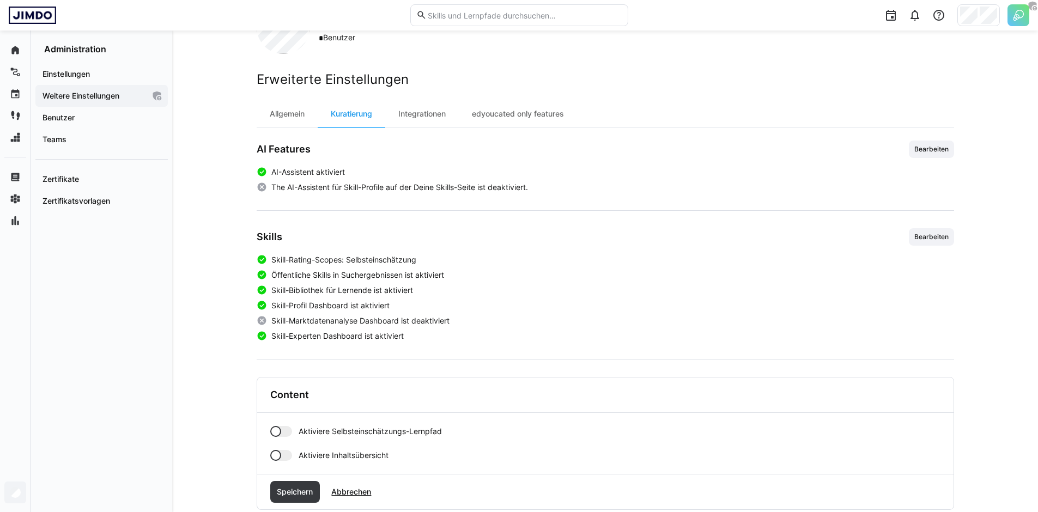
scroll to position [80, 0]
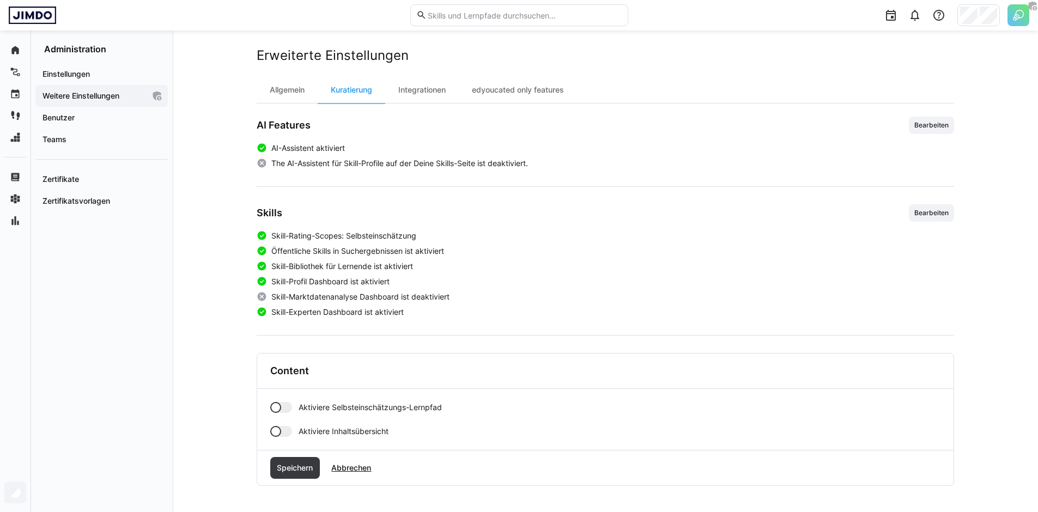
click at [280, 428] on div at bounding box center [275, 431] width 11 height 11
click at [280, 429] on div at bounding box center [281, 431] width 22 height 11
click at [364, 470] on span "Abbrechen" at bounding box center [351, 468] width 43 height 11
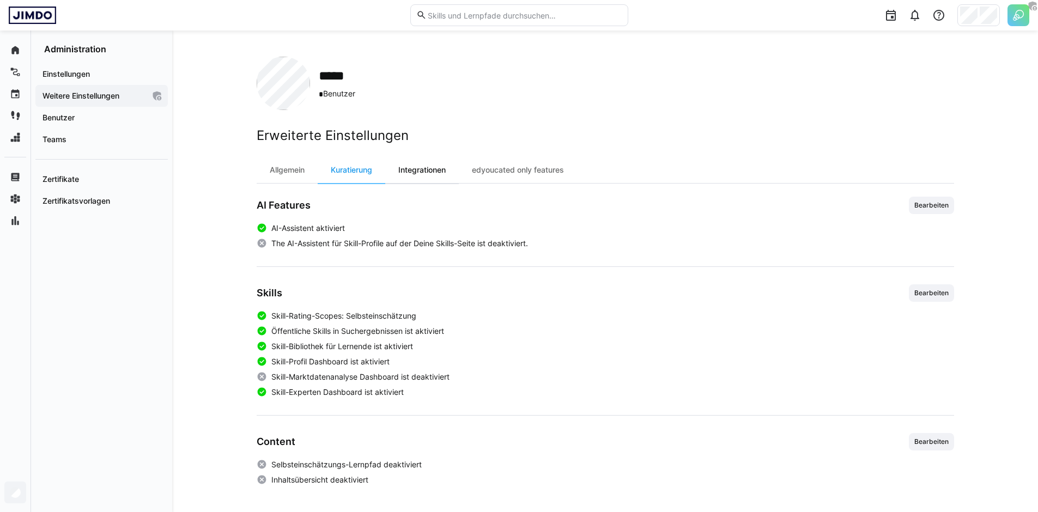
click at [441, 163] on div "Integrationen" at bounding box center [422, 170] width 74 height 26
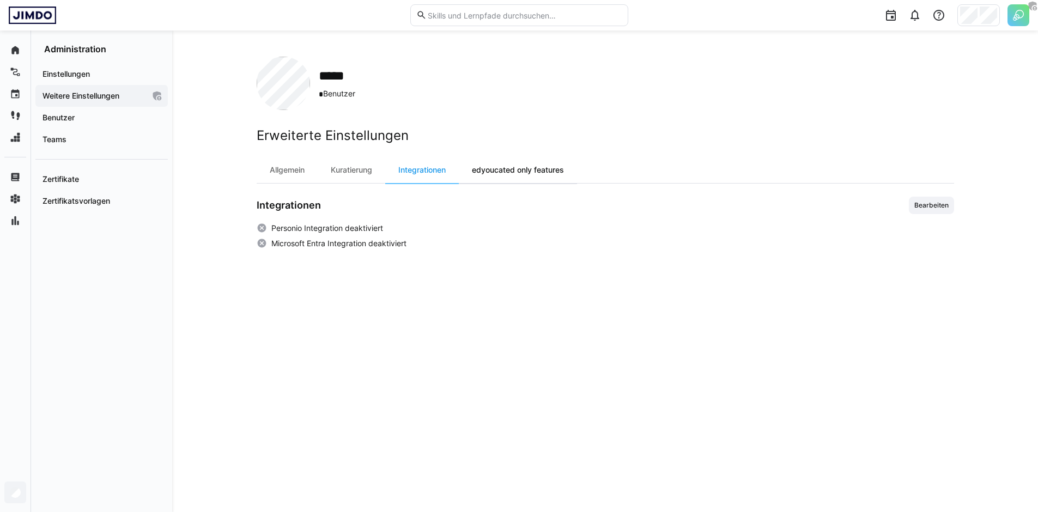
click at [526, 164] on div "edyoucated only features" at bounding box center [518, 170] width 118 height 26
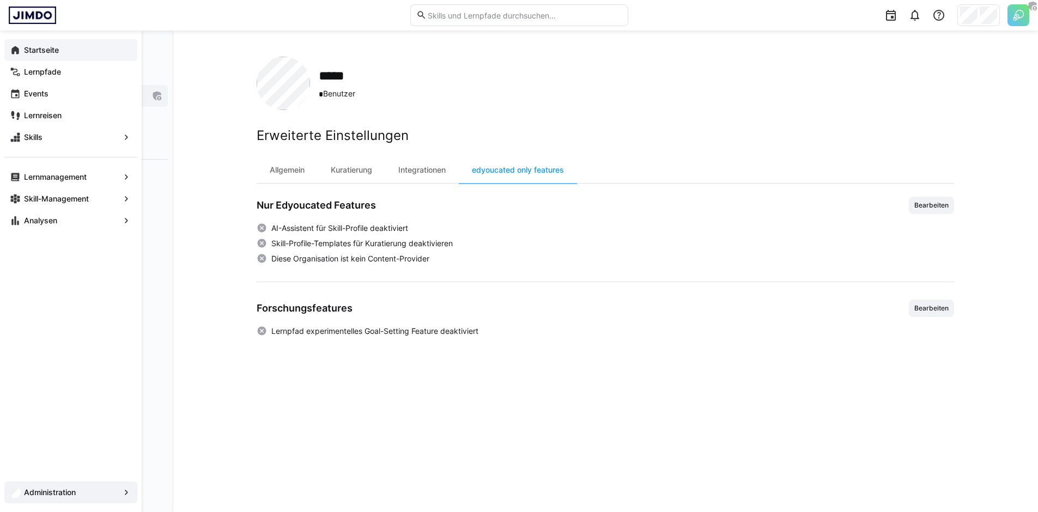
click at [0, 0] on app-navigation-label "Startseite" at bounding box center [0, 0] width 0 height 0
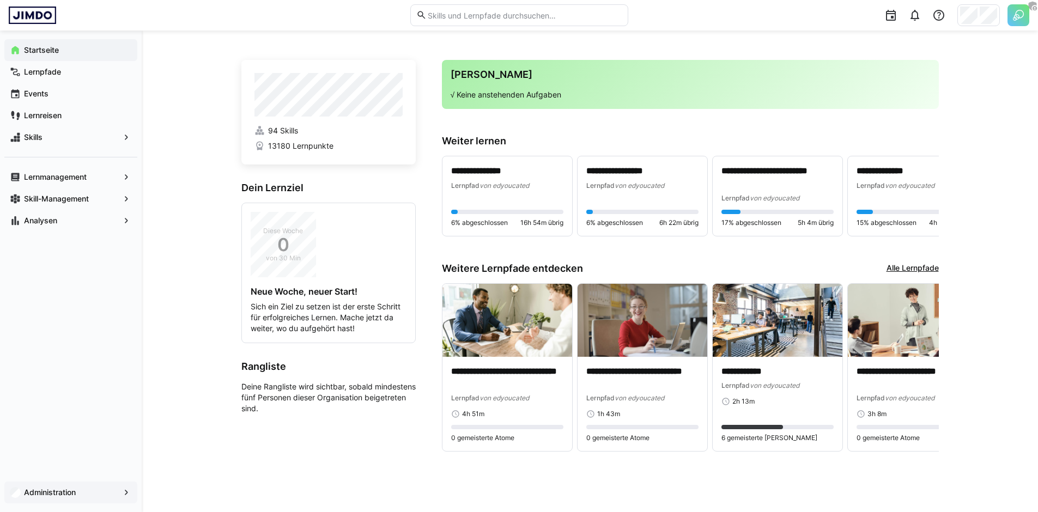
click at [0, 0] on app-navigation-label "Administration" at bounding box center [0, 0] width 0 height 0
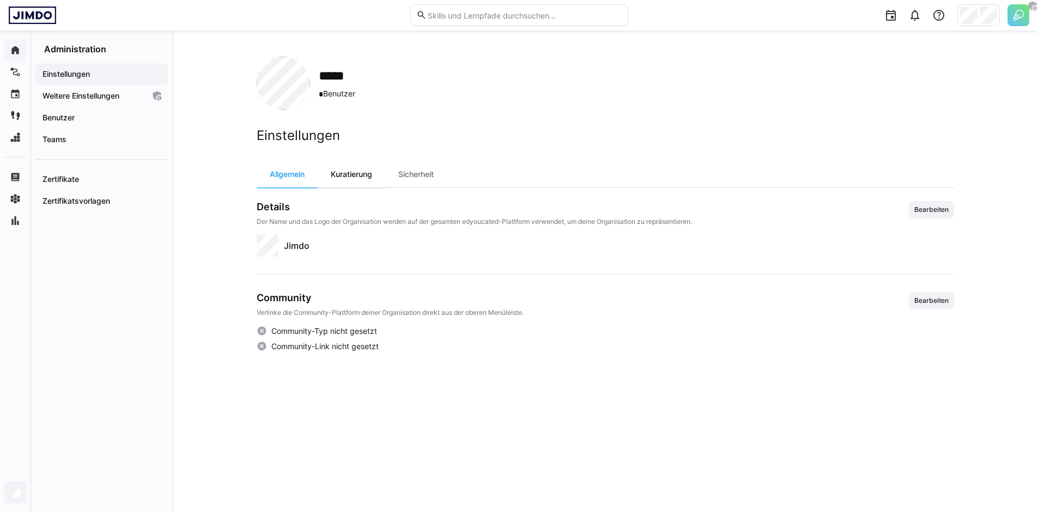
click at [350, 180] on div "Kuratierung" at bounding box center [352, 174] width 68 height 26
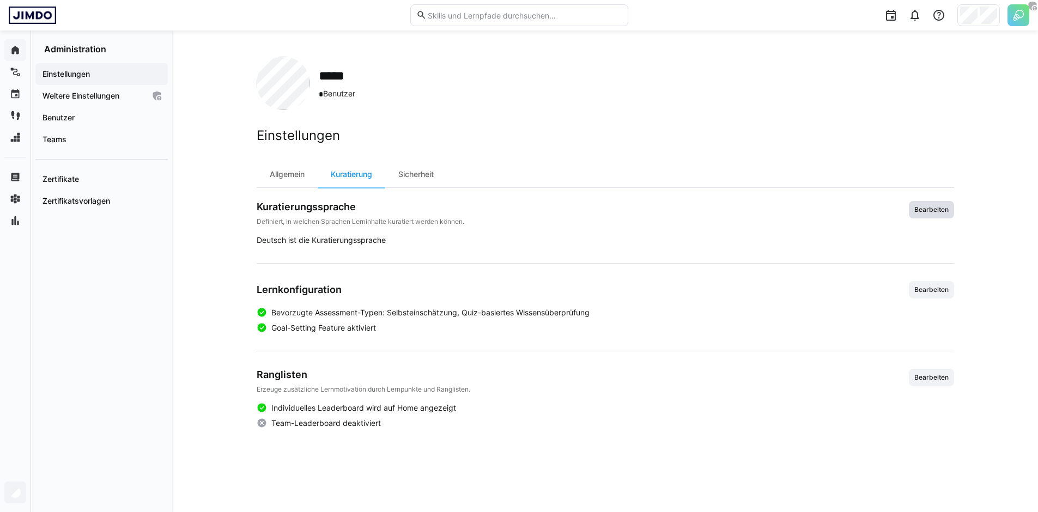
click at [929, 208] on span "Bearbeiten" at bounding box center [931, 209] width 37 height 9
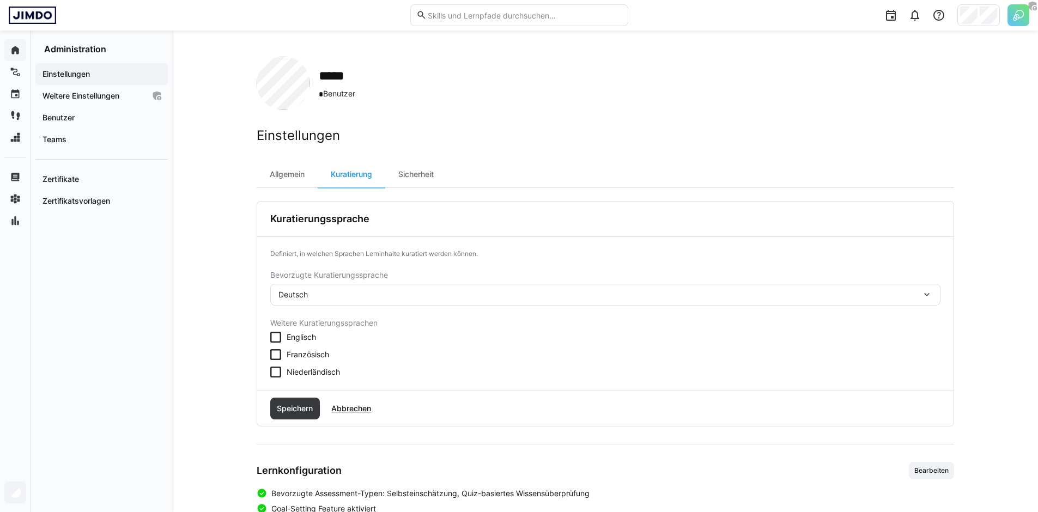
drag, startPoint x: 317, startPoint y: 296, endPoint x: 330, endPoint y: 295, distance: 13.1
click at [330, 295] on div "Deutsch" at bounding box center [599, 295] width 643 height 10
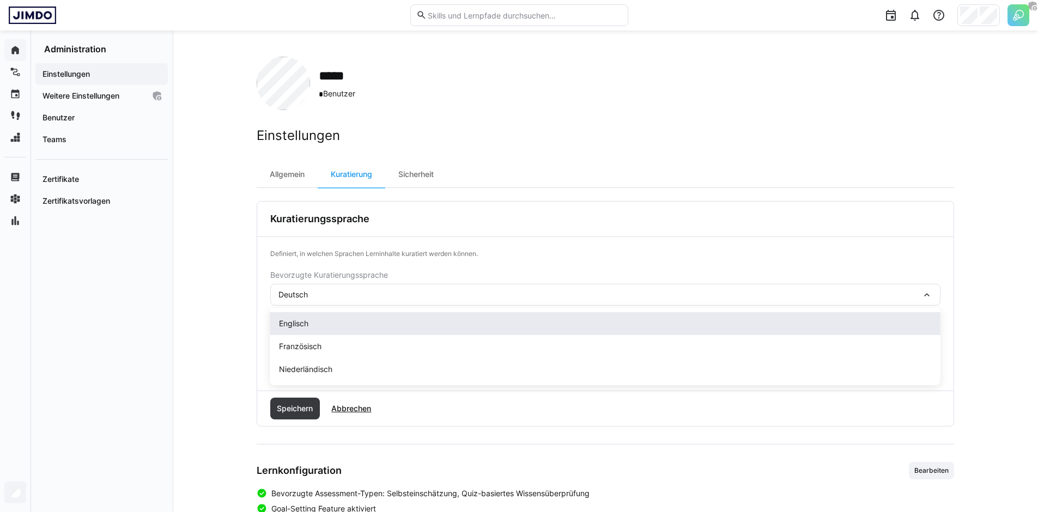
click at [325, 326] on div "Englisch" at bounding box center [605, 323] width 653 height 11
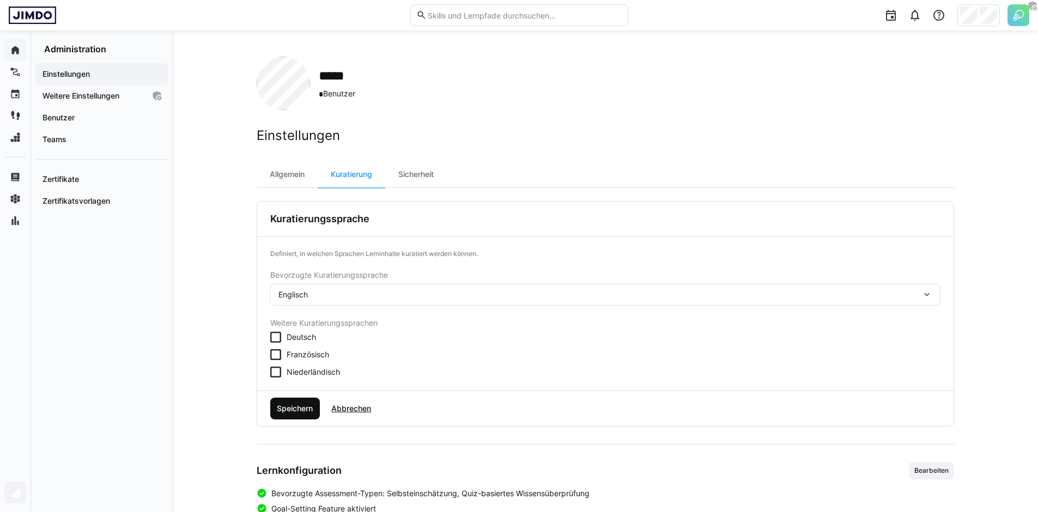
click at [306, 407] on span "Speichern" at bounding box center [294, 408] width 39 height 11
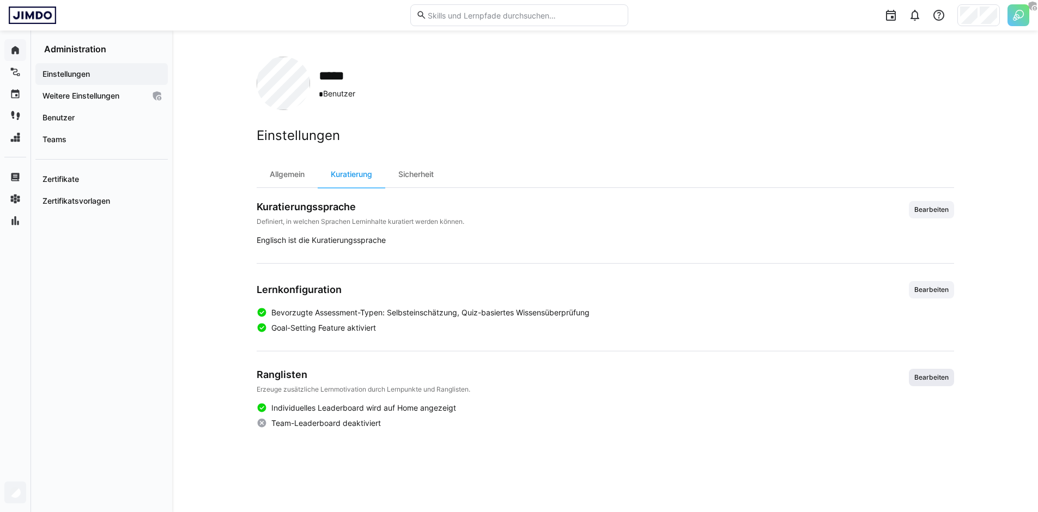
click at [941, 382] on span "Bearbeiten" at bounding box center [931, 377] width 45 height 17
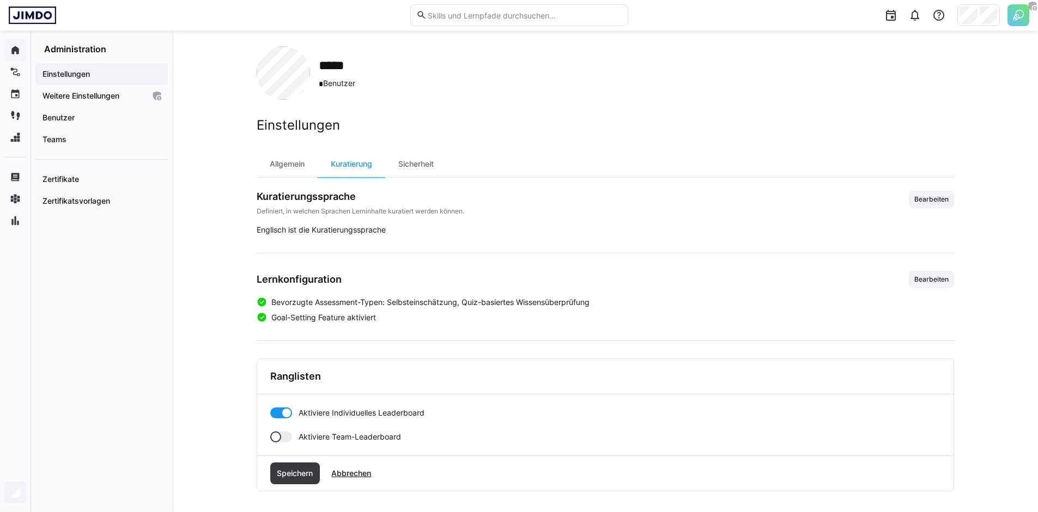
scroll to position [16, 0]
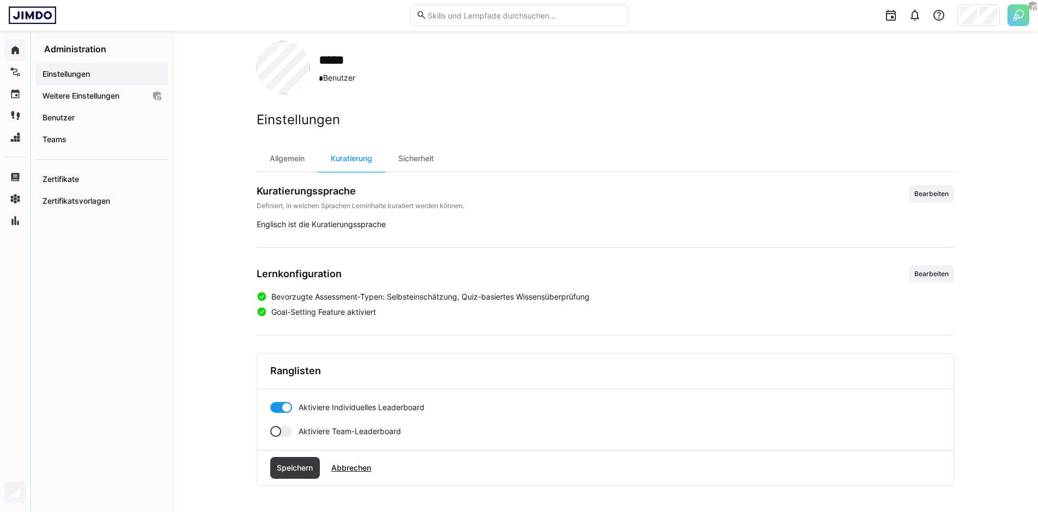
click at [291, 432] on div at bounding box center [281, 431] width 22 height 11
click at [291, 432] on div at bounding box center [286, 431] width 11 height 11
click at [307, 476] on span "Speichern" at bounding box center [295, 468] width 50 height 22
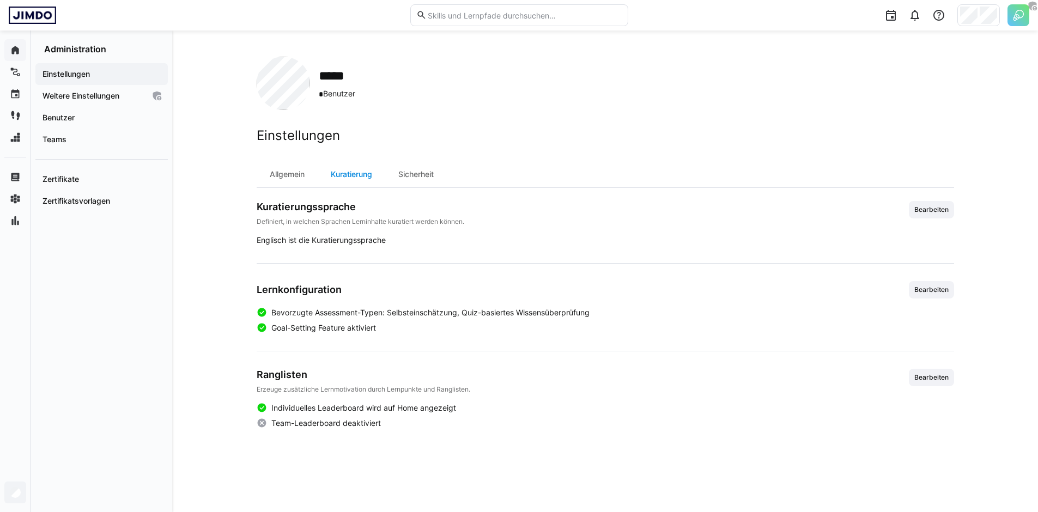
scroll to position [0, 0]
click at [400, 172] on div "Sicherheit" at bounding box center [416, 174] width 62 height 26
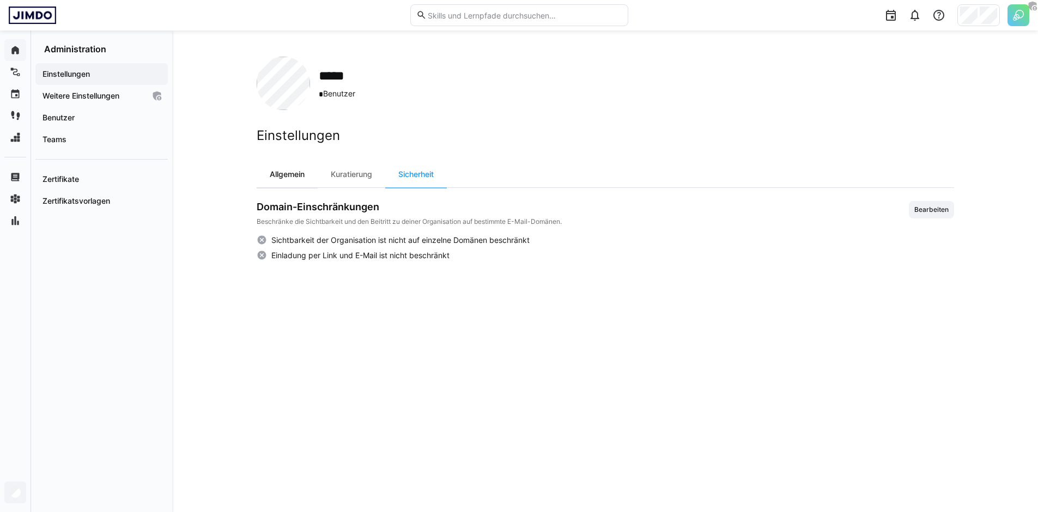
click at [296, 180] on div "Allgemein" at bounding box center [287, 174] width 61 height 26
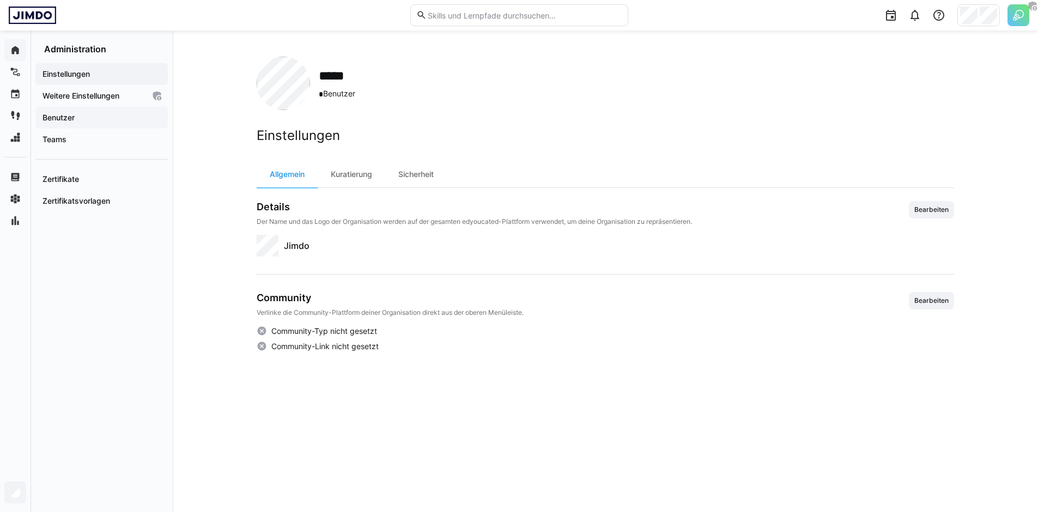
click at [105, 108] on div "Benutzer" at bounding box center [101, 118] width 132 height 22
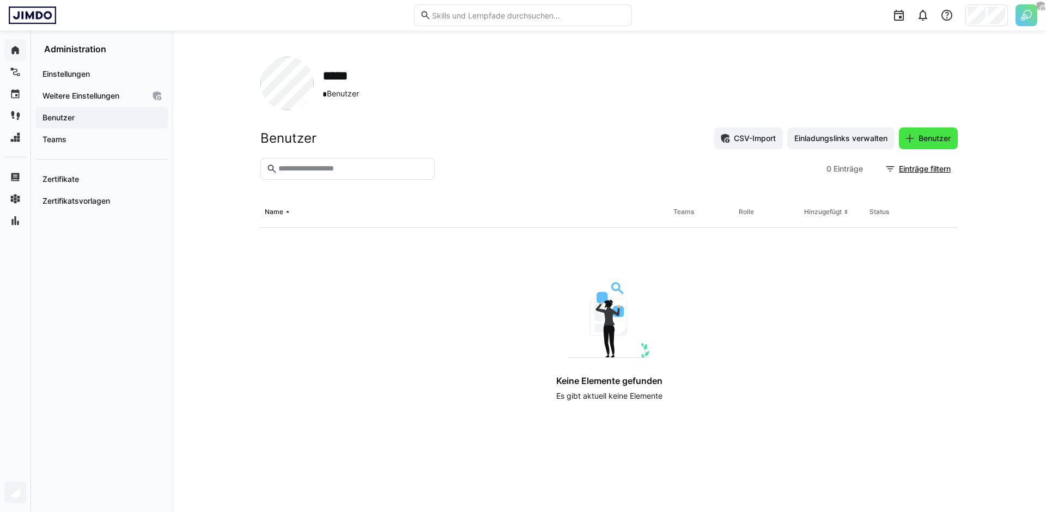
click at [942, 138] on span "Benutzer" at bounding box center [934, 138] width 35 height 11
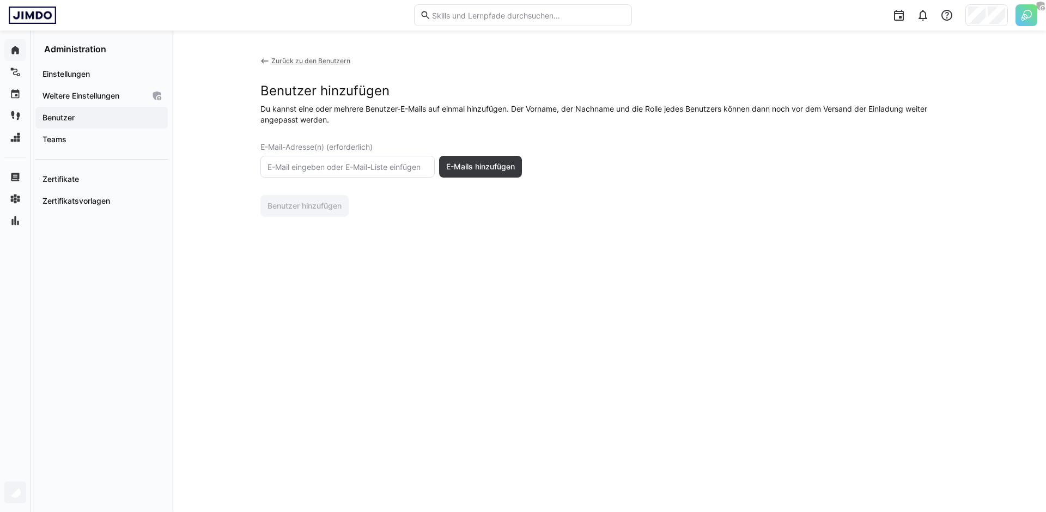
click at [371, 172] on eds-input at bounding box center [347, 167] width 174 height 22
paste input "pandora.buchanan@jimdo.com"
type input "pandora.buchanan@jimdo.com"
click at [505, 169] on span "E-Mails hinzufügen" at bounding box center [481, 166] width 72 height 11
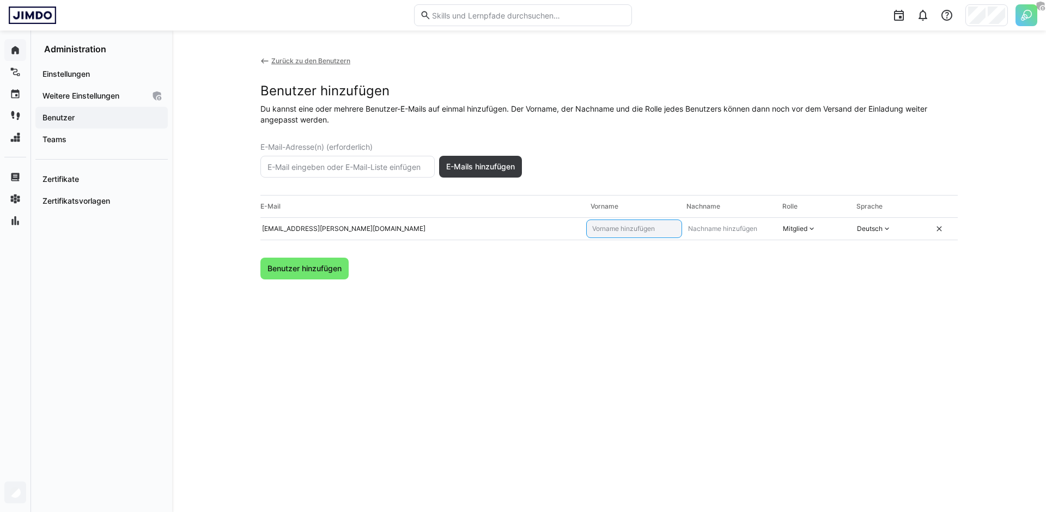
click at [650, 232] on input "text" at bounding box center [634, 229] width 86 height 9
type input "Pandora"
type input "Buchanan"
click at [816, 223] on div "Mitglied" at bounding box center [799, 229] width 43 height 19
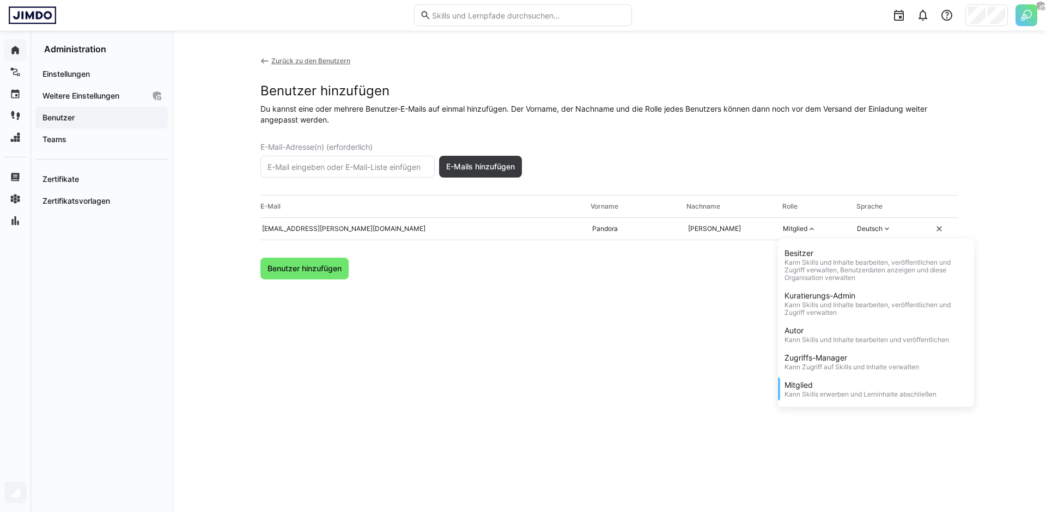
click at [794, 257] on div "Besitzer" at bounding box center [876, 253] width 183 height 11
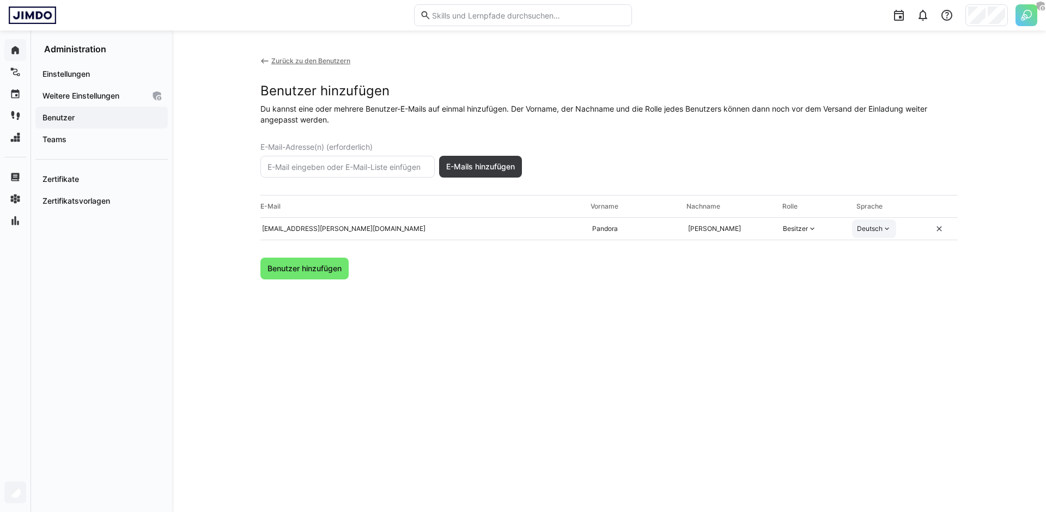
click at [868, 230] on span "Deutsch" at bounding box center [870, 229] width 26 height 9
click at [882, 271] on span "Englisch" at bounding box center [872, 272] width 26 height 9
click at [312, 276] on span "Benutzer hinzufügen" at bounding box center [304, 269] width 88 height 22
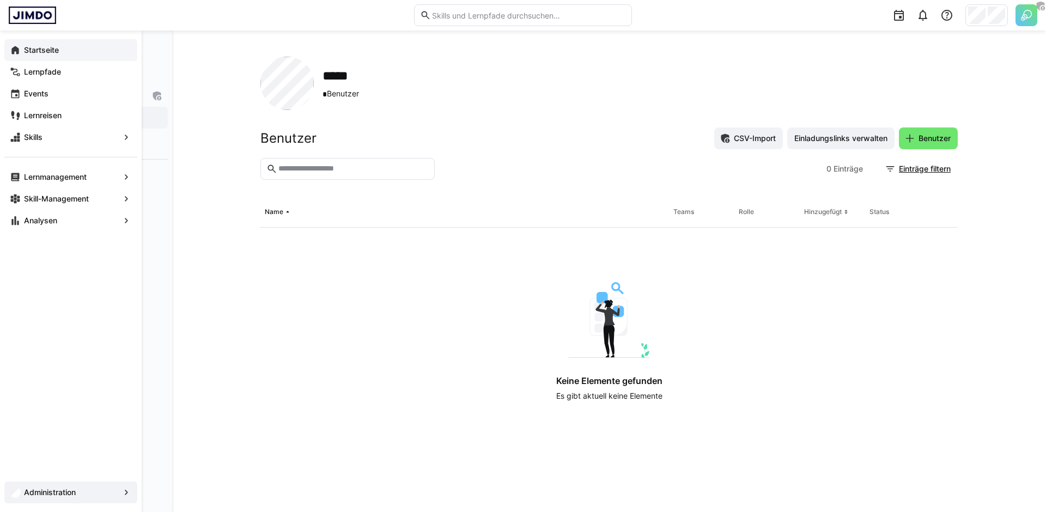
click at [0, 0] on app-navigation-label "Startseite" at bounding box center [0, 0] width 0 height 0
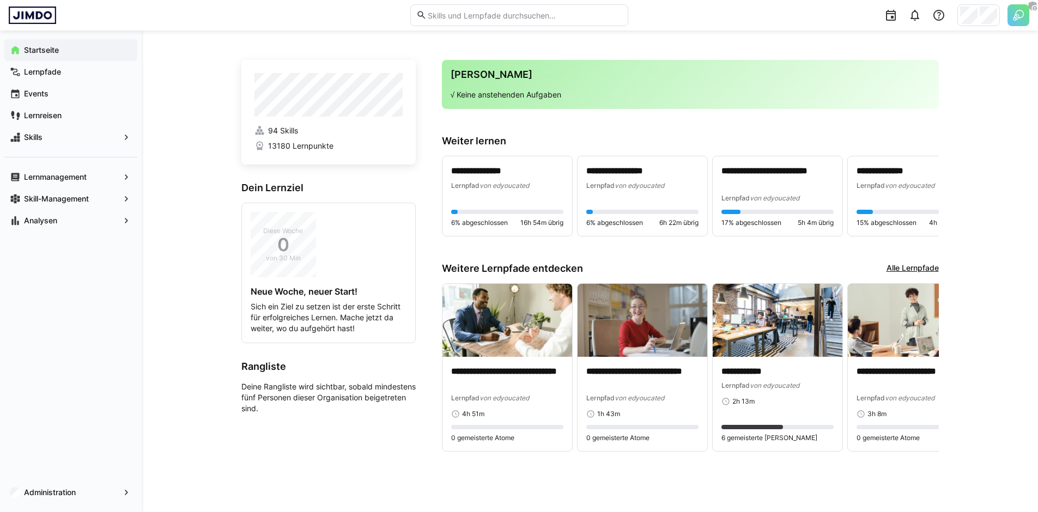
click at [890, 130] on app-home-right "**********" at bounding box center [690, 263] width 497 height 406
click at [998, 18] on div at bounding box center [978, 15] width 43 height 22
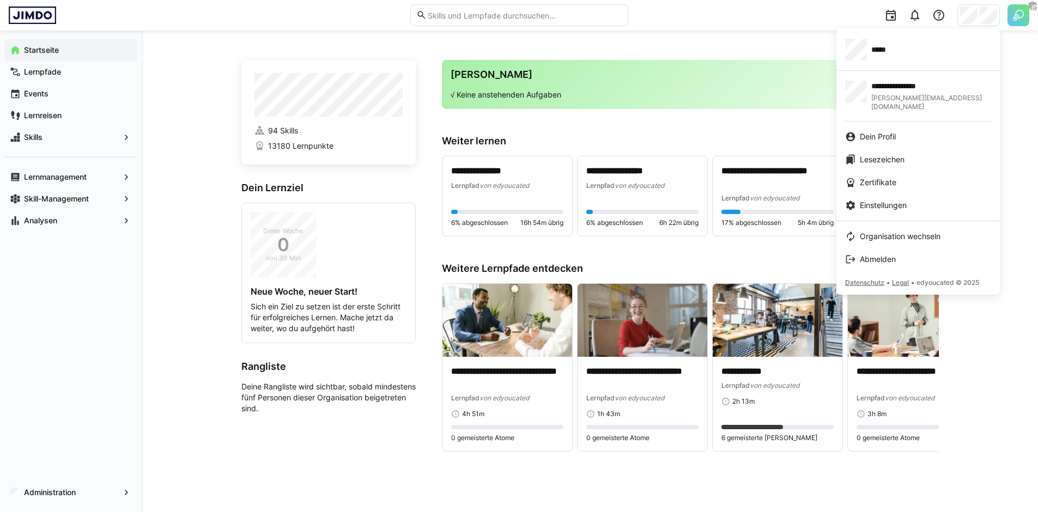
click at [976, 28] on app-user-menu-content "**********" at bounding box center [917, 161] width 163 height 266
click at [920, 55] on div "*****" at bounding box center [918, 50] width 146 height 22
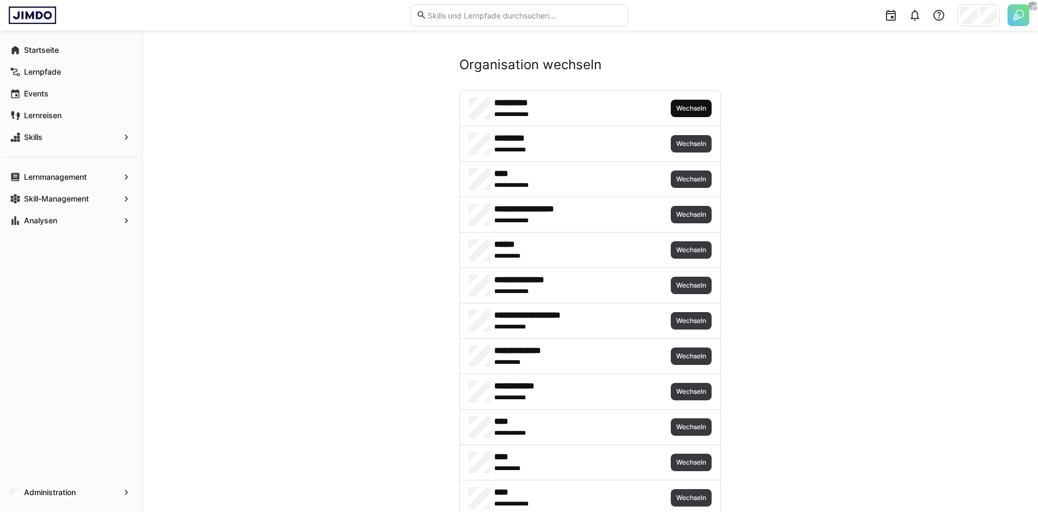
click at [689, 107] on span "Wechseln" at bounding box center [691, 108] width 32 height 9
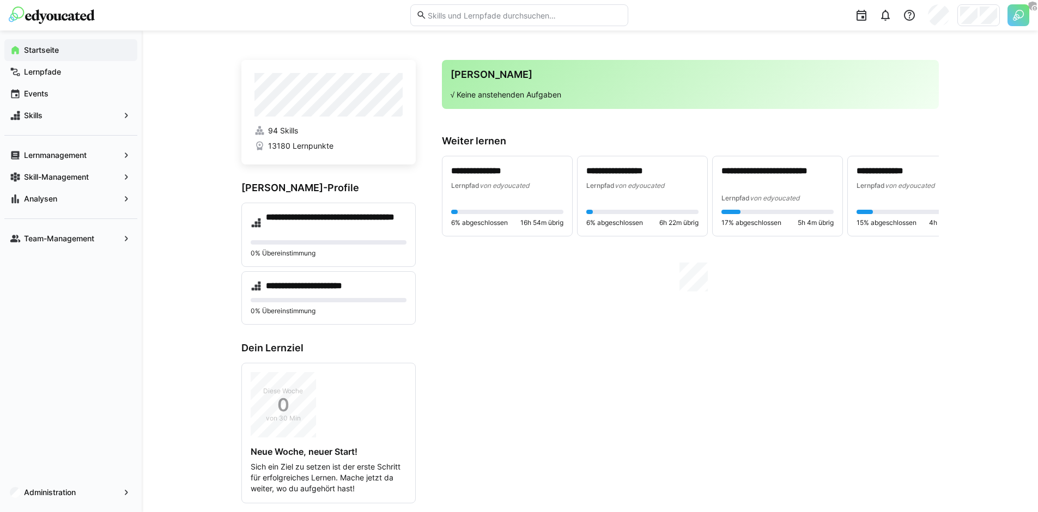
click at [183, 197] on div "**********" at bounding box center [590, 354] width 896 height 647
